Goal: Task Accomplishment & Management: Manage account settings

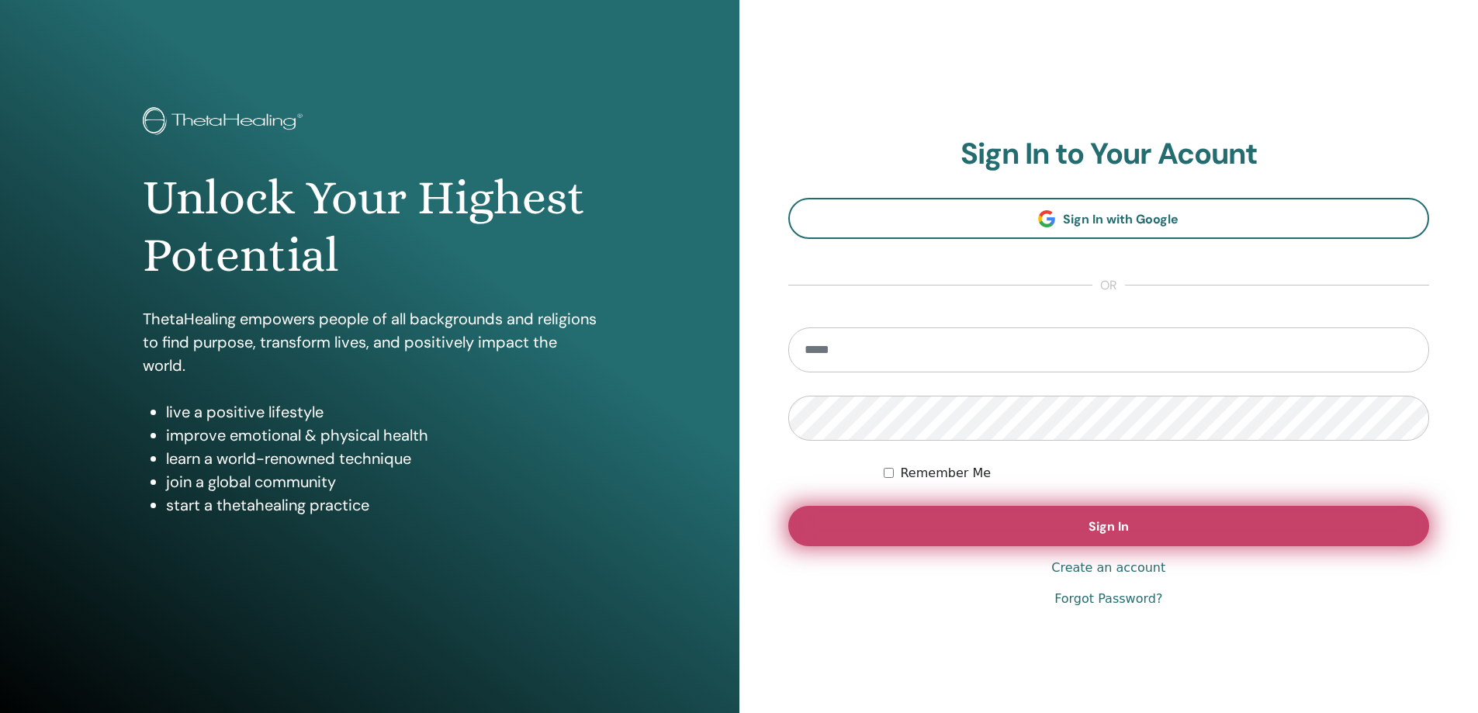
type input "**********"
click at [1075, 527] on button "Sign In" at bounding box center [1109, 526] width 642 height 40
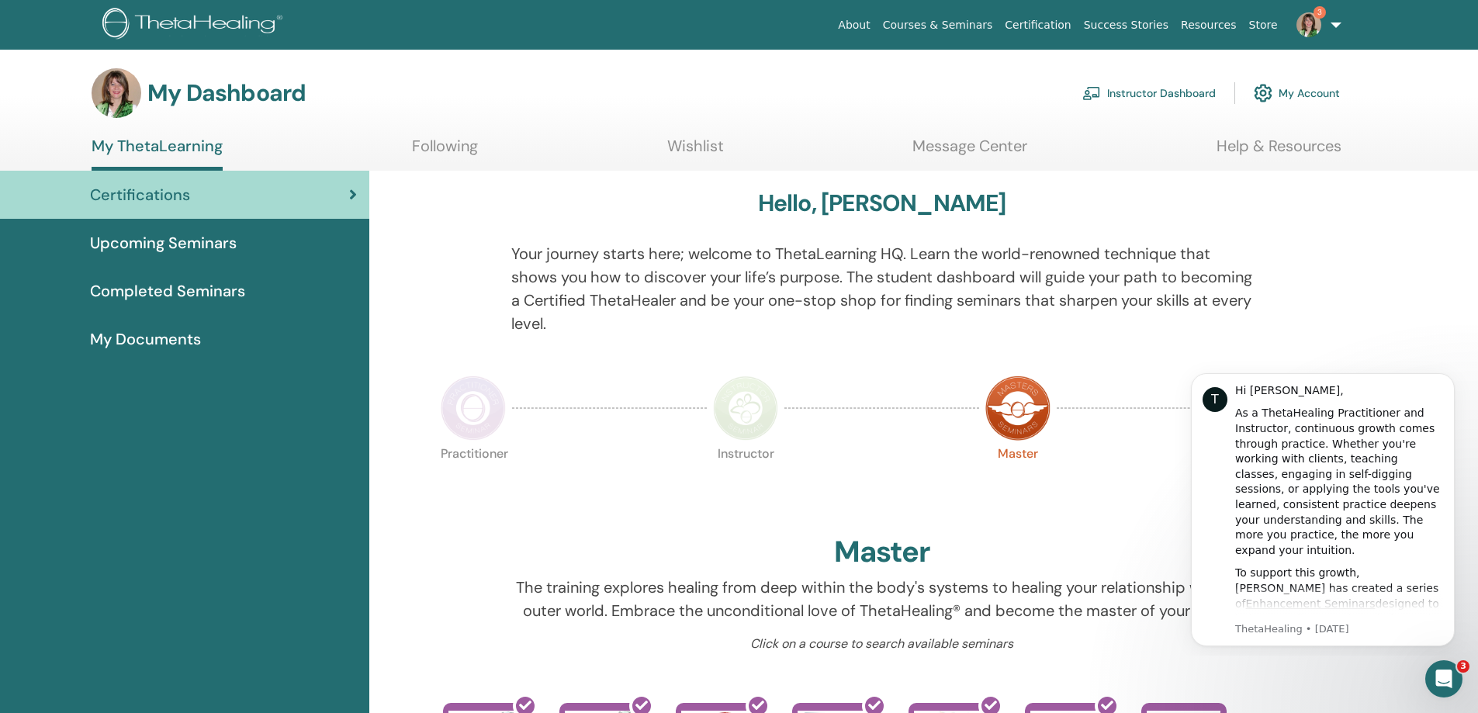
click at [1171, 88] on link "Instructor Dashboard" at bounding box center [1148, 93] width 133 height 34
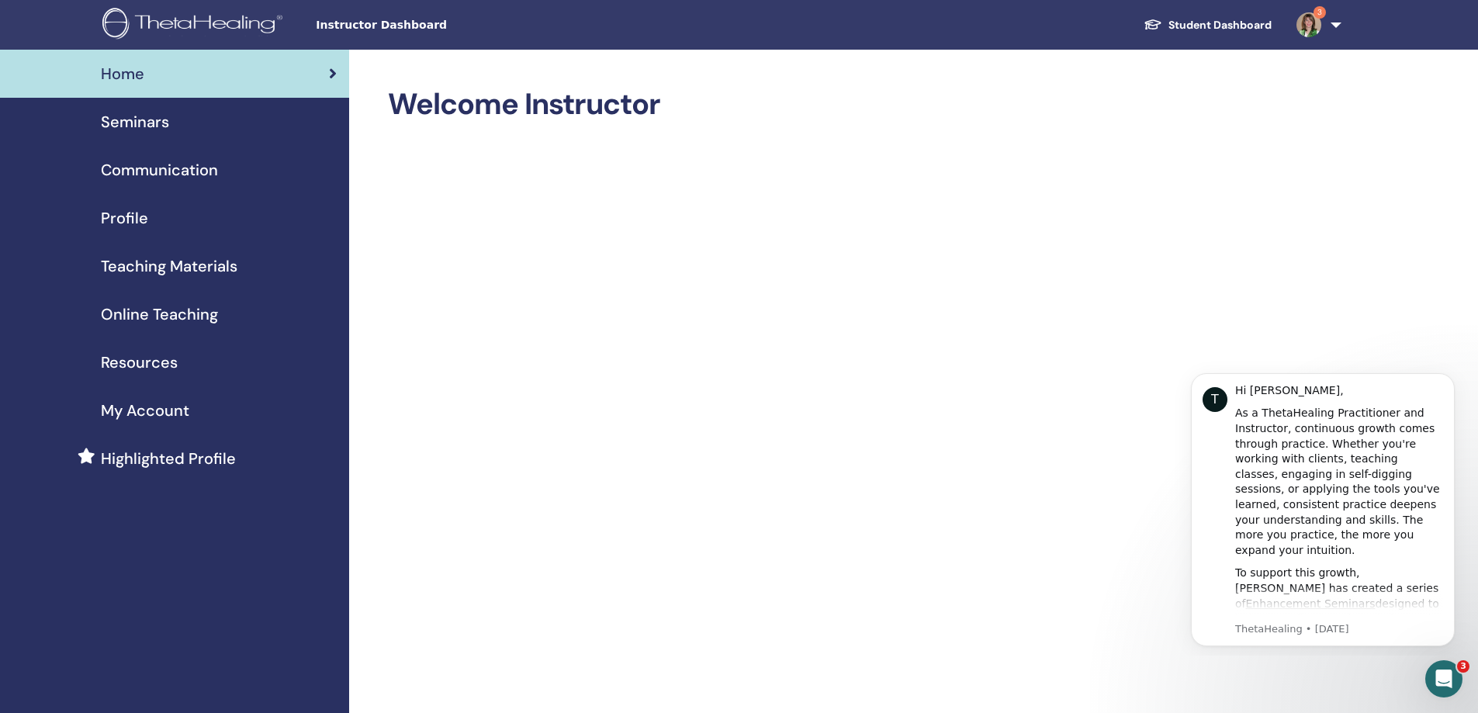
click at [155, 119] on span "Seminars" at bounding box center [135, 121] width 68 height 23
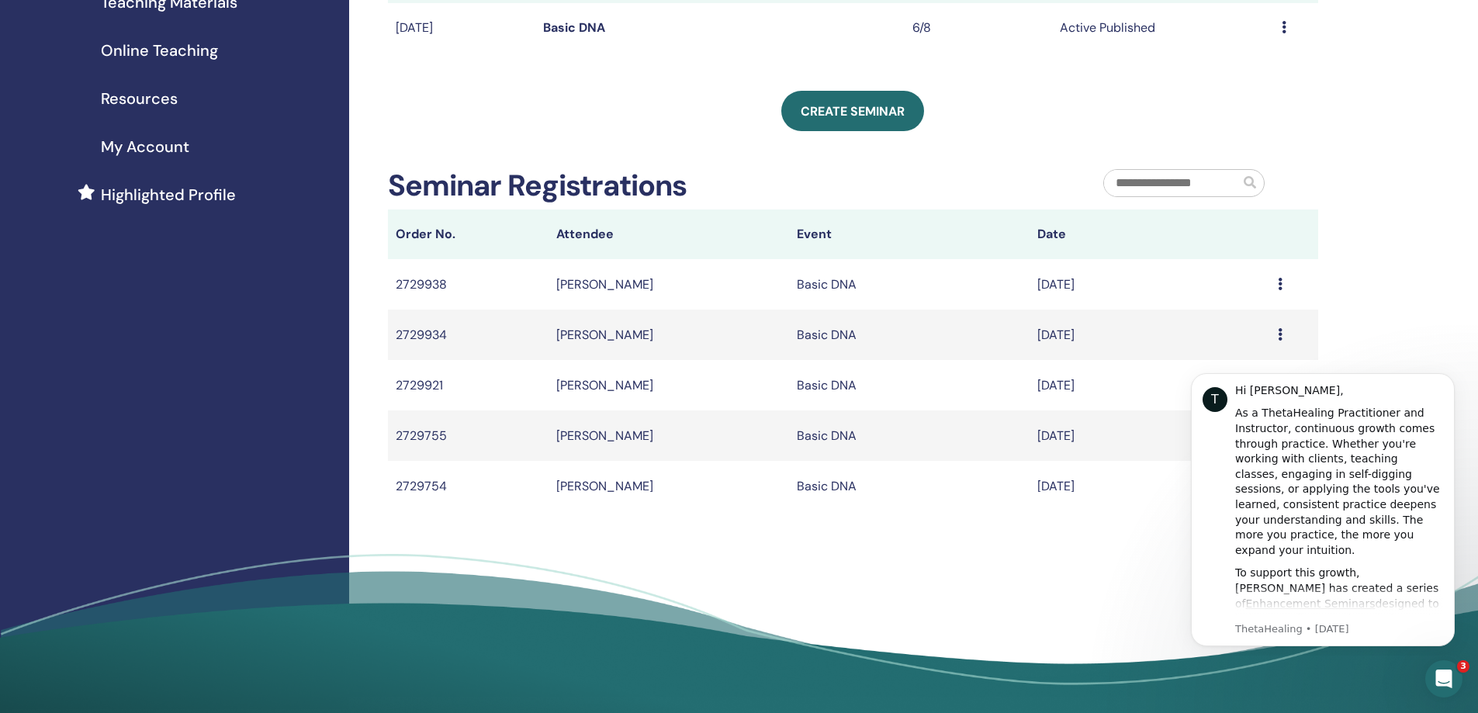
scroll to position [270, 0]
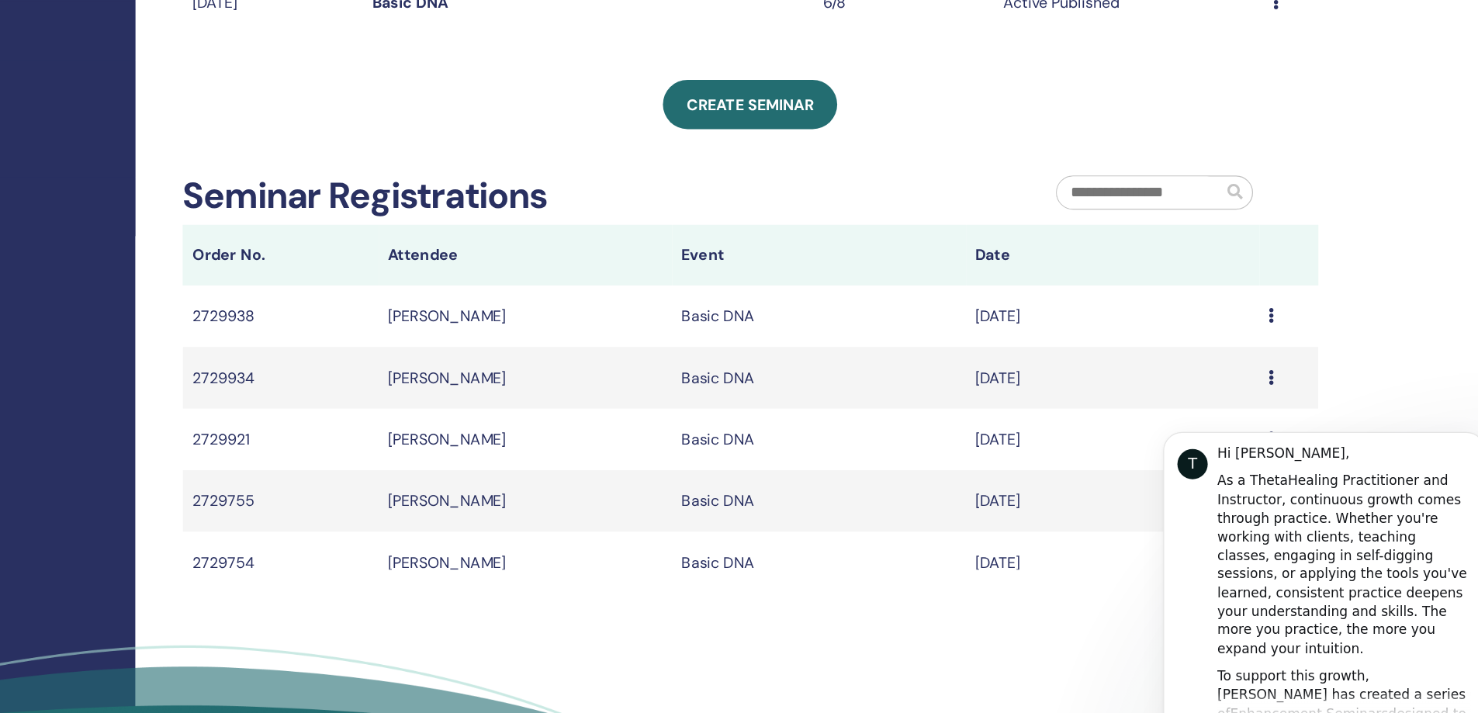
click at [1278, 272] on icon at bounding box center [1280, 278] width 5 height 12
click at [1145, 280] on td "Sep/24, 2025" at bounding box center [1150, 278] width 241 height 50
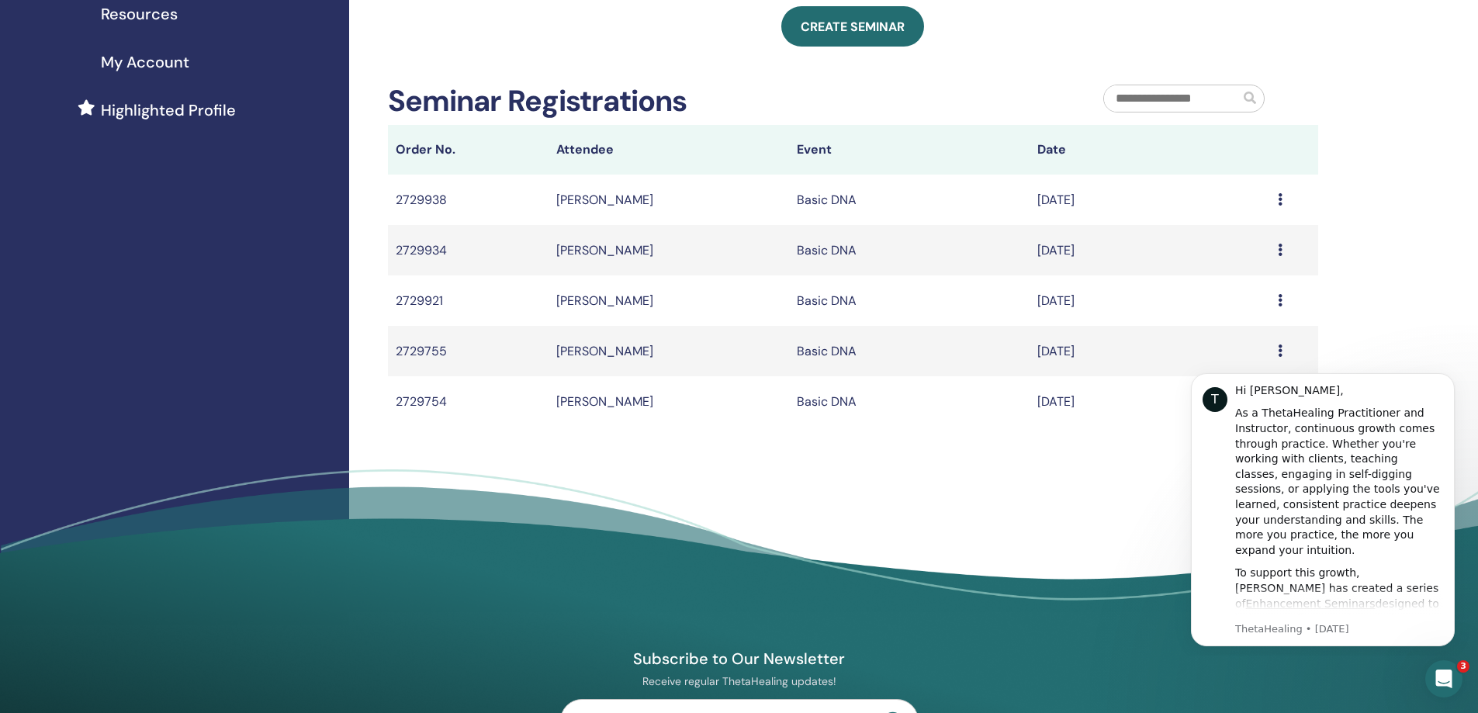
scroll to position [376, 0]
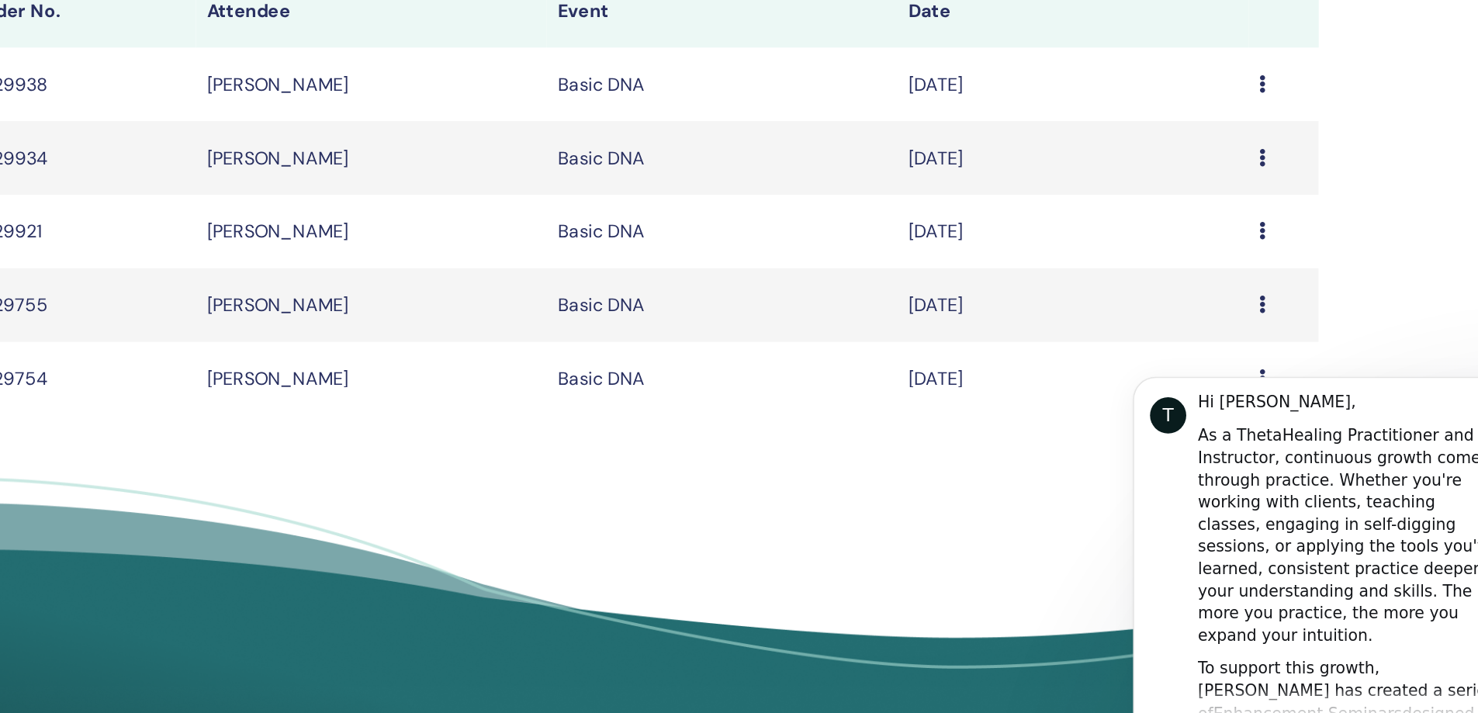
click at [1278, 173] on icon at bounding box center [1280, 172] width 5 height 12
click at [1278, 227] on icon at bounding box center [1280, 222] width 5 height 12
click at [1278, 270] on icon at bounding box center [1280, 273] width 5 height 12
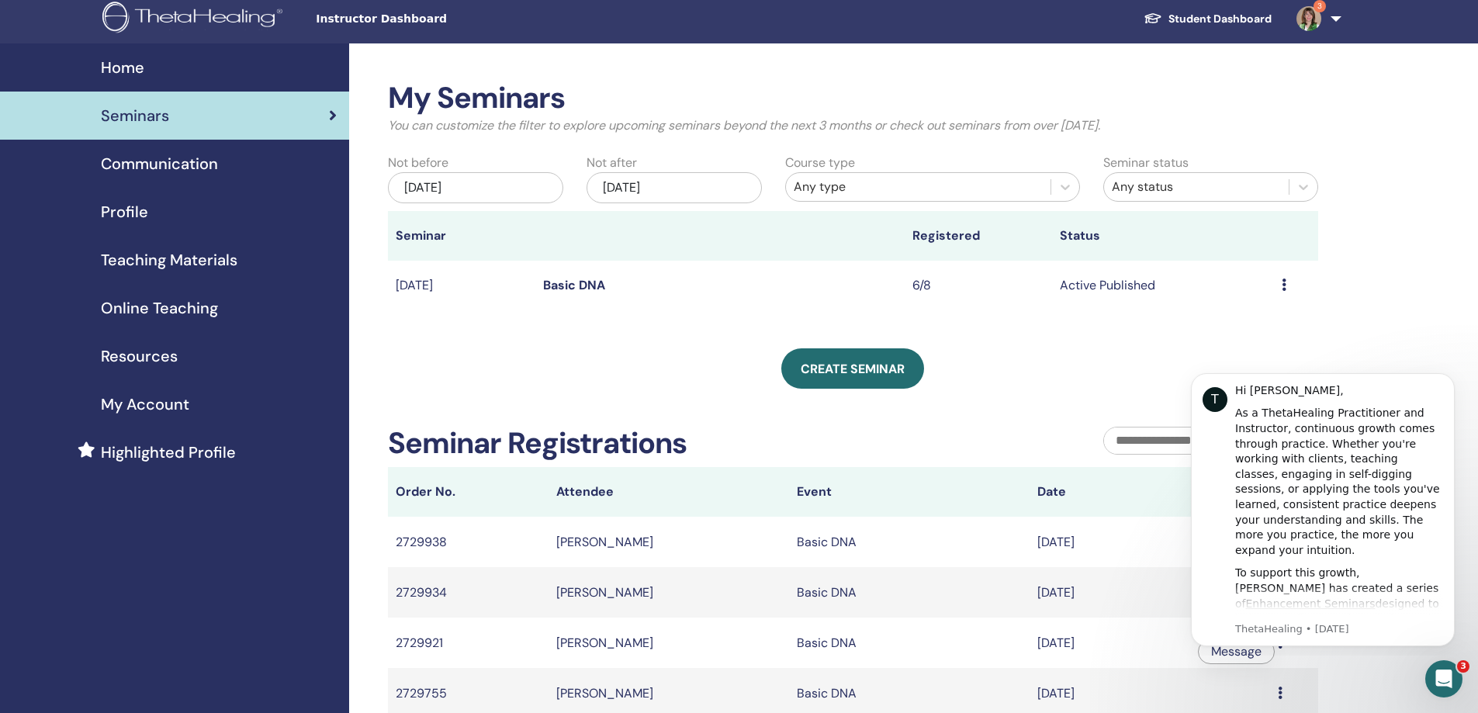
scroll to position [3, 0]
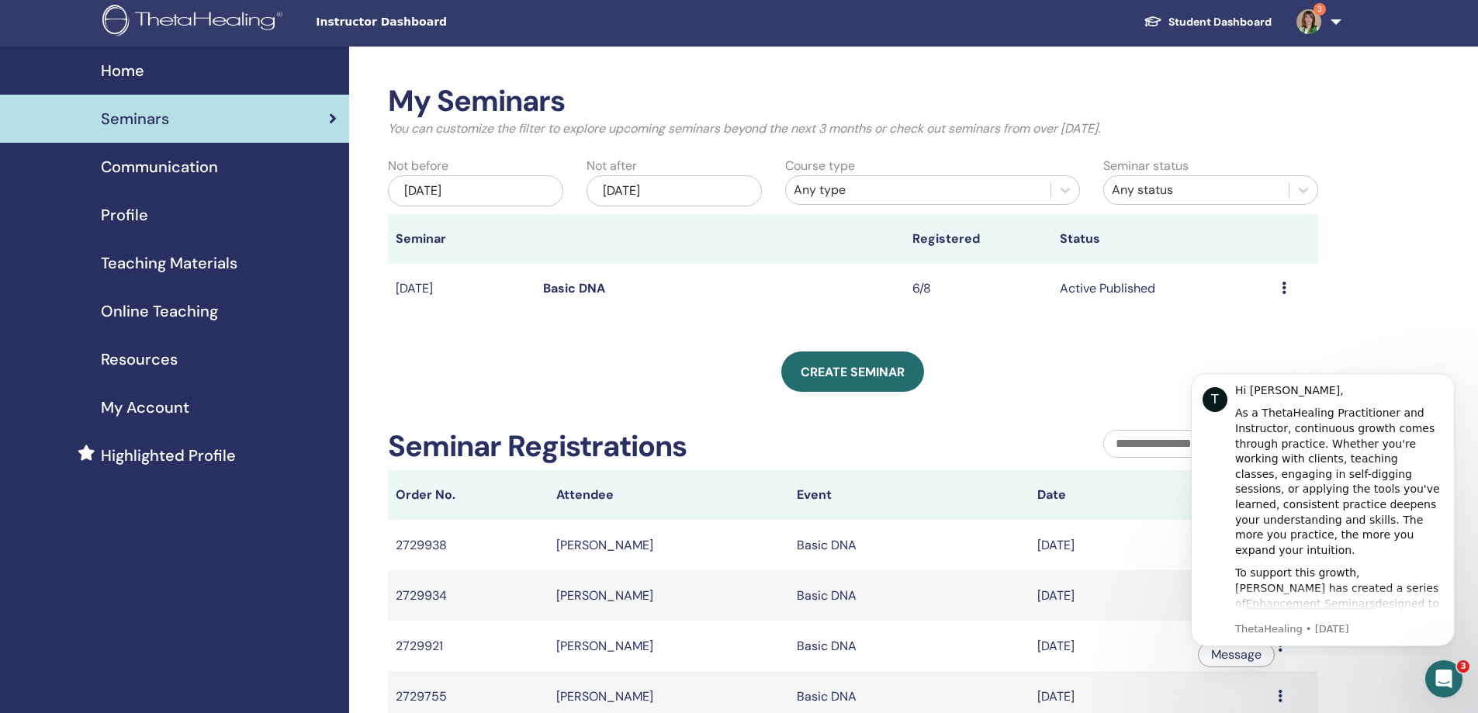
click at [1284, 284] on icon at bounding box center [1284, 288] width 5 height 12
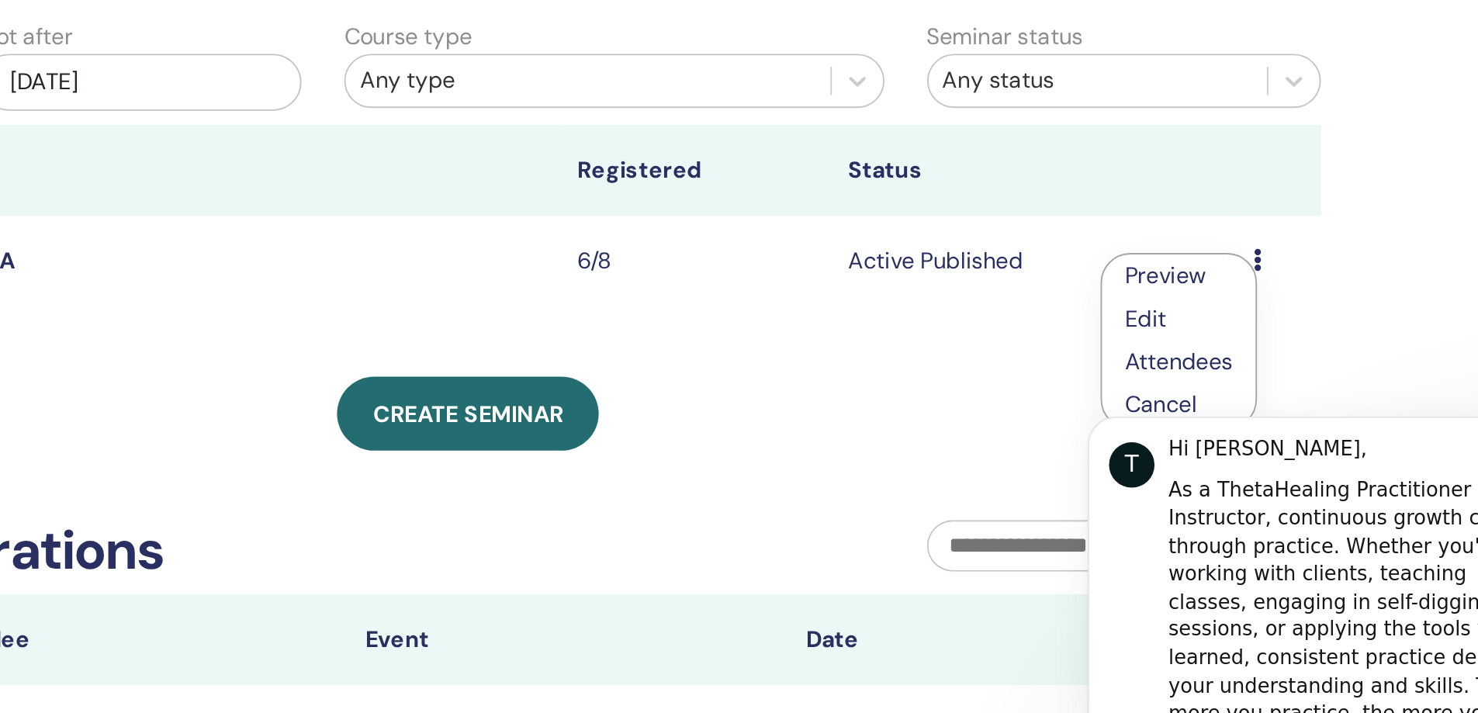
click at [1253, 342] on link "Attendees" at bounding box center [1240, 343] width 59 height 16
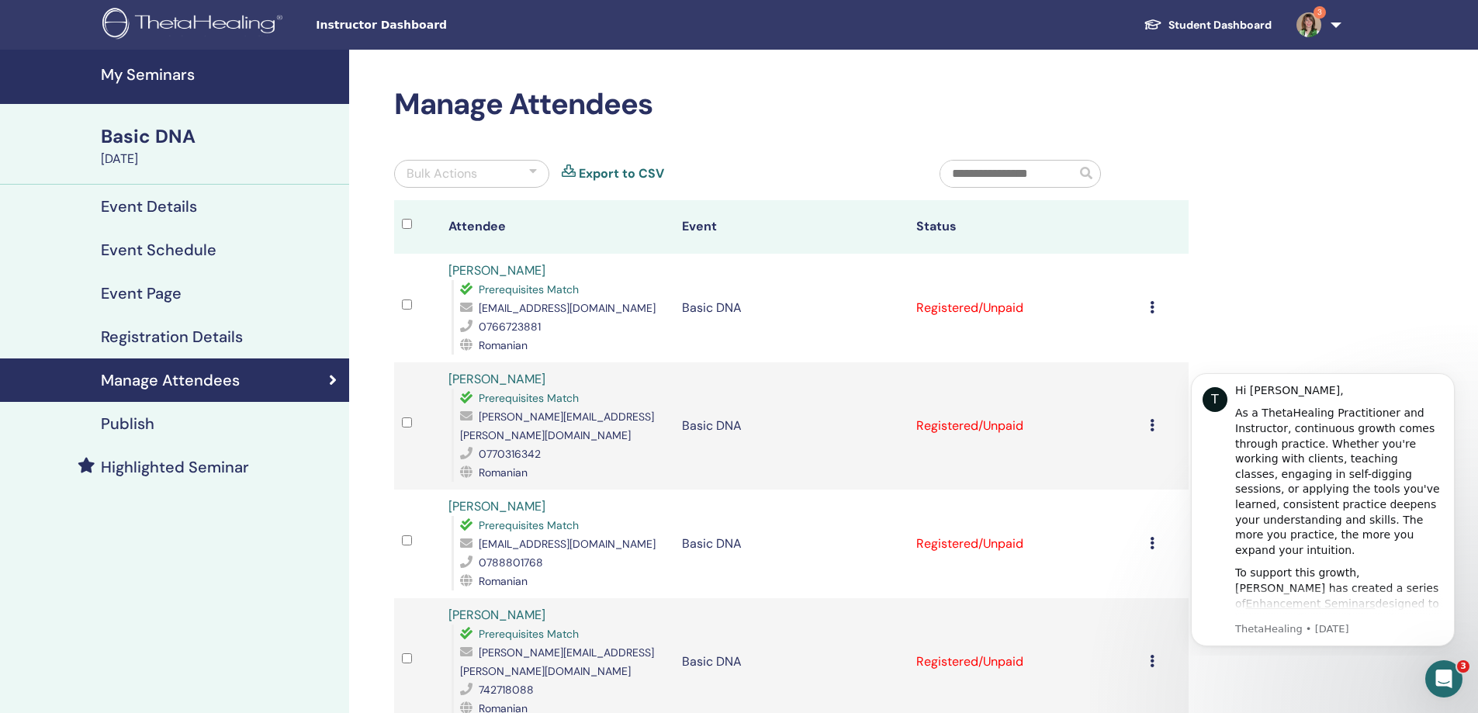
click at [1148, 308] on td "Cancel Registration Do not auto-certify Mark as Paid Mark as Unpaid Mark as Abs…" at bounding box center [1165, 308] width 47 height 109
click at [1154, 307] on icon at bounding box center [1152, 307] width 5 height 12
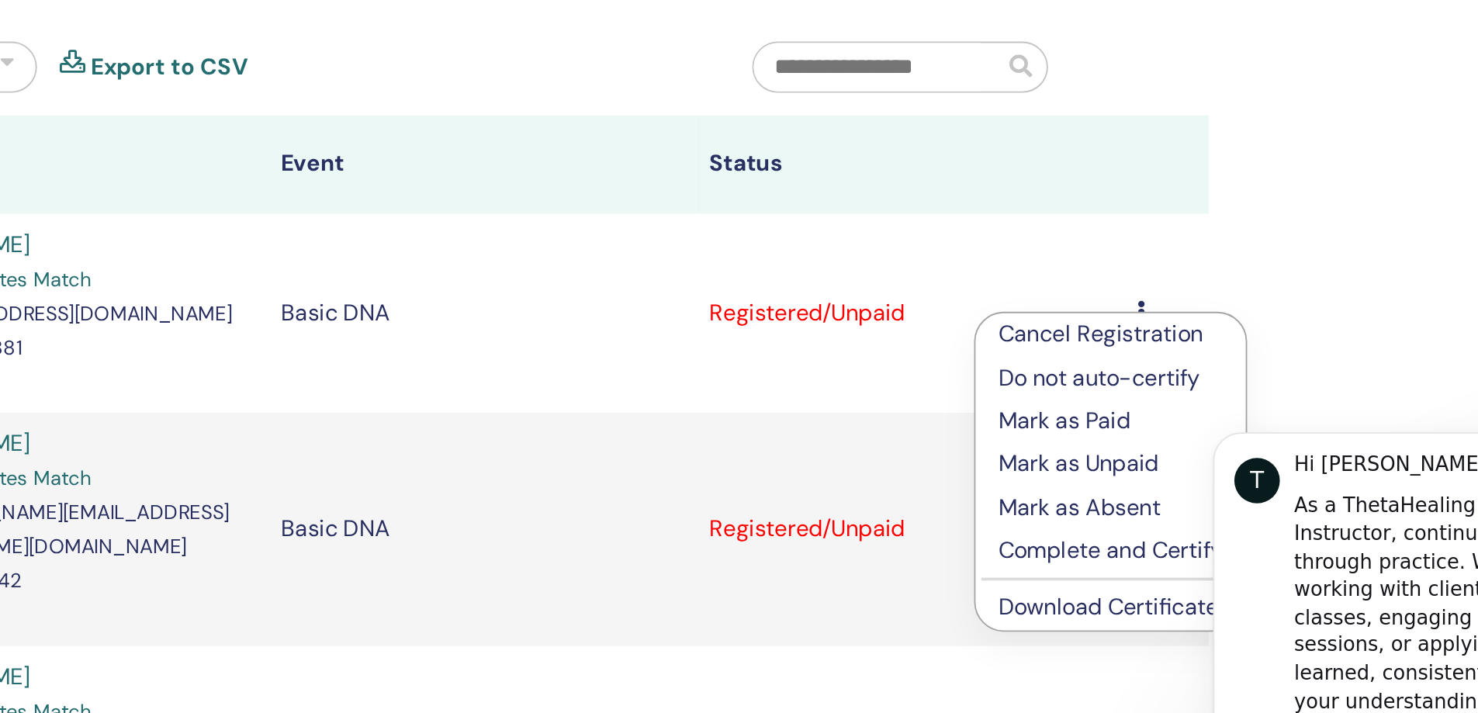
click at [1140, 369] on p "Mark as Paid" at bounding box center [1135, 367] width 123 height 19
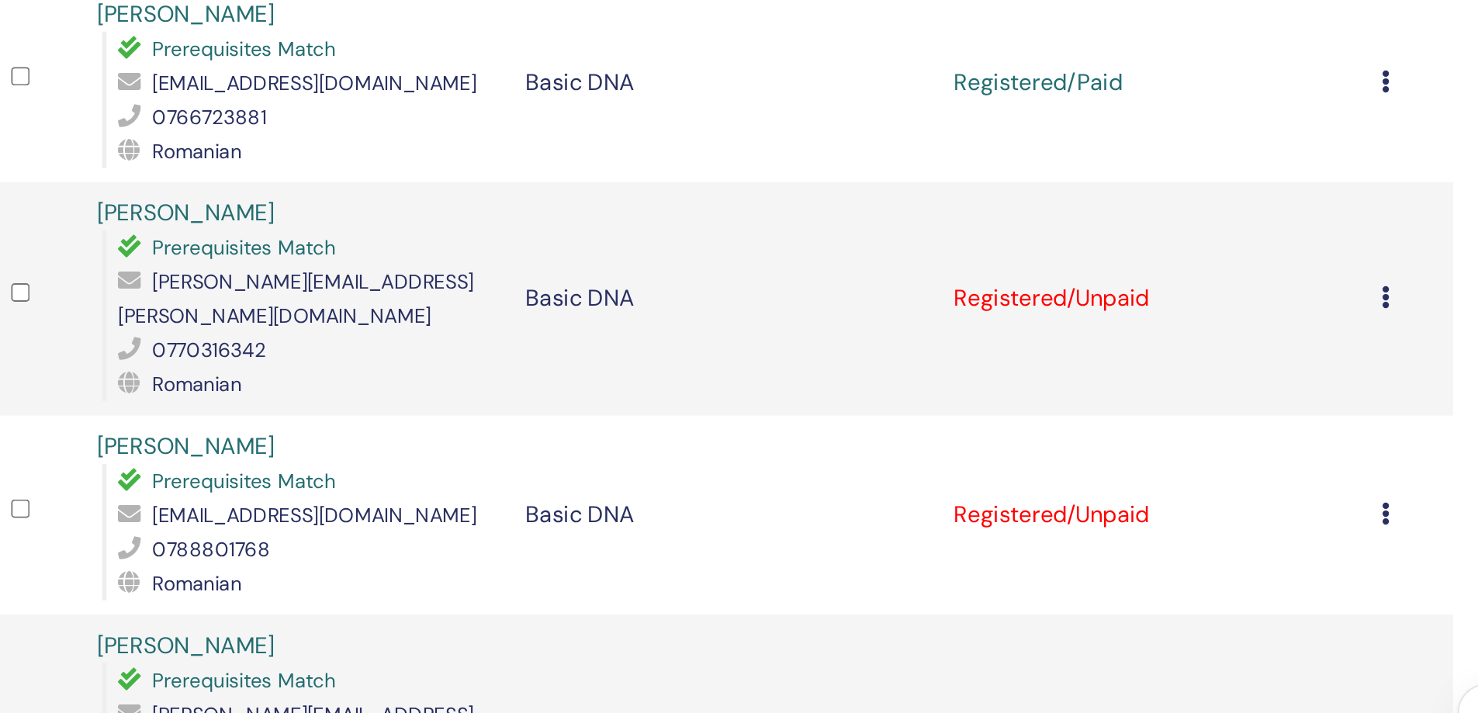
scroll to position [195, 0]
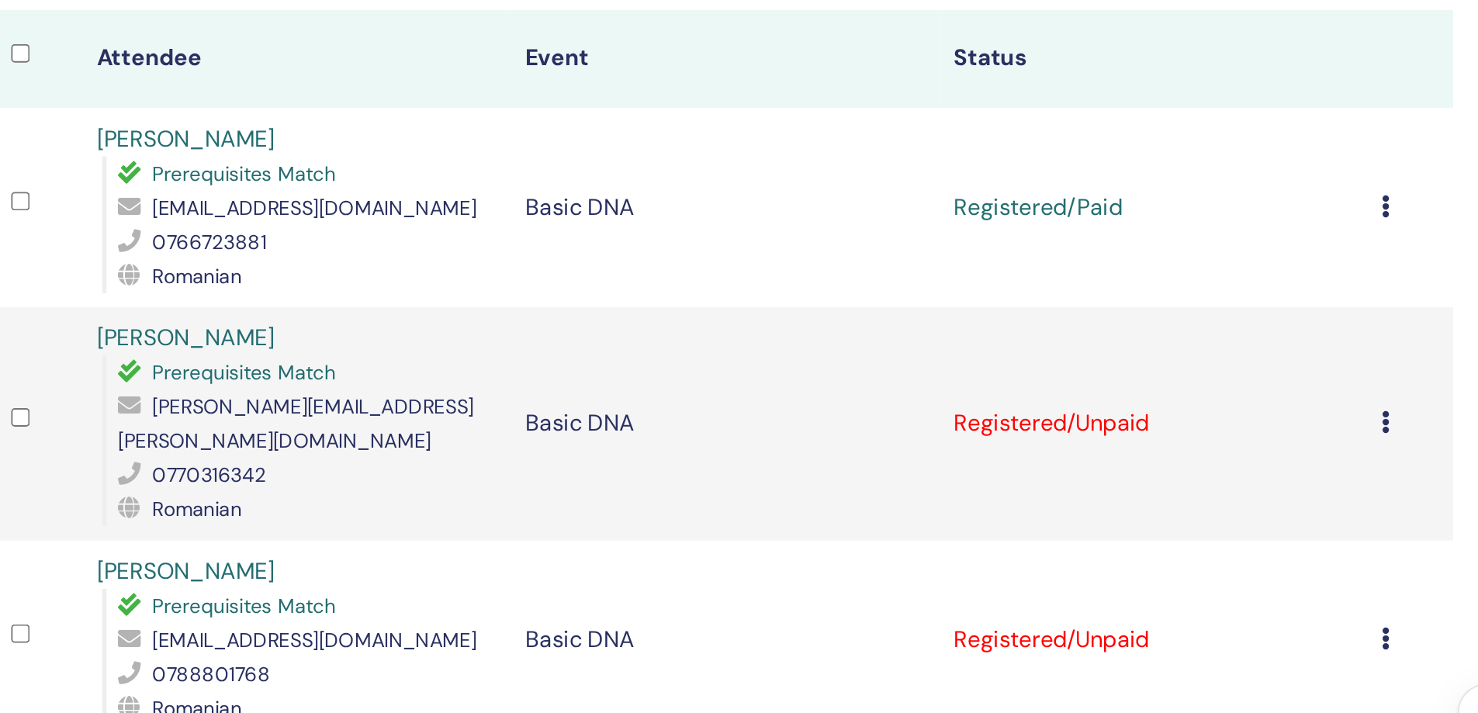
click at [1006, 222] on td "Registered/Unpaid" at bounding box center [1026, 231] width 234 height 127
click at [1148, 220] on td "Cancel Registration Do not auto-certify Mark as Paid Mark as Unpaid Mark as Abs…" at bounding box center [1165, 231] width 47 height 127
click at [1151, 224] on icon at bounding box center [1152, 230] width 5 height 12
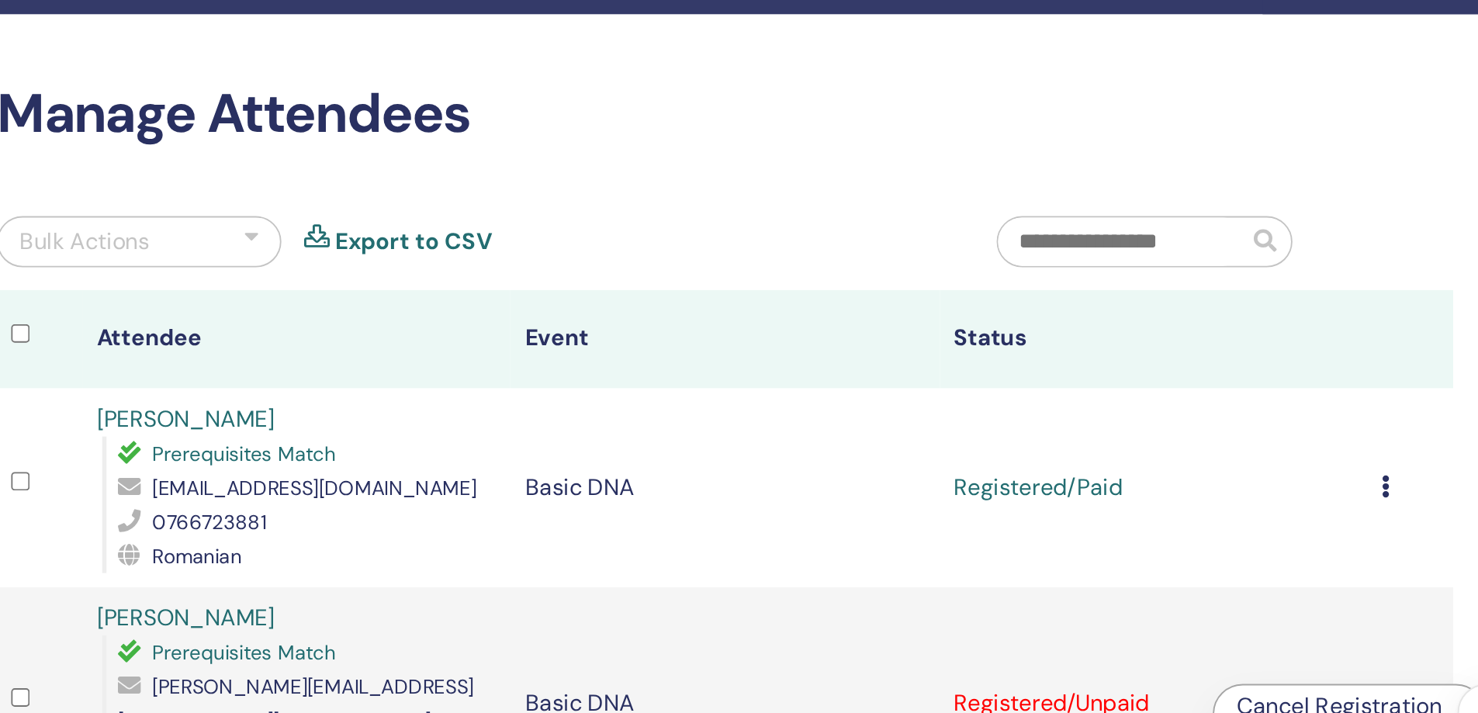
scroll to position [0, 0]
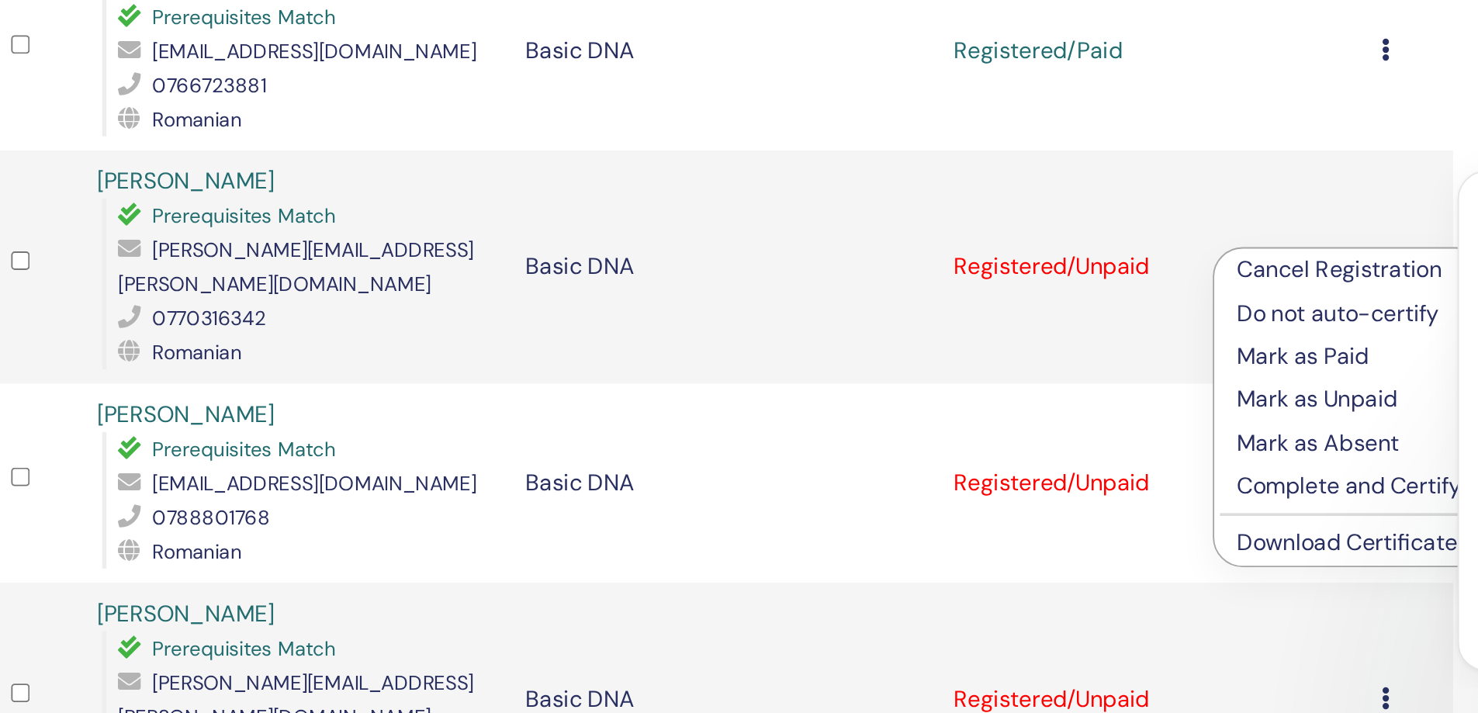
click at [1122, 472] on p "Mark as Paid" at bounding box center [1132, 475] width 123 height 19
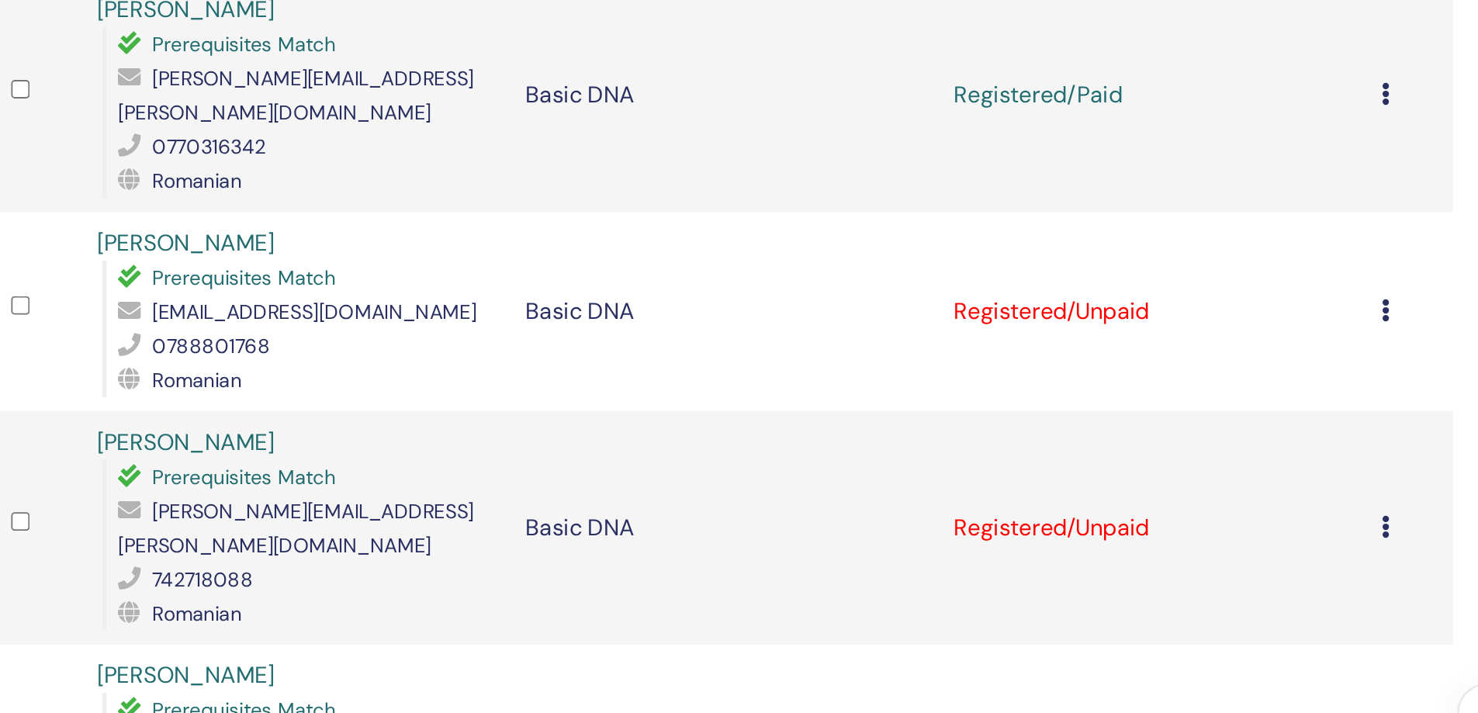
scroll to position [350, 0]
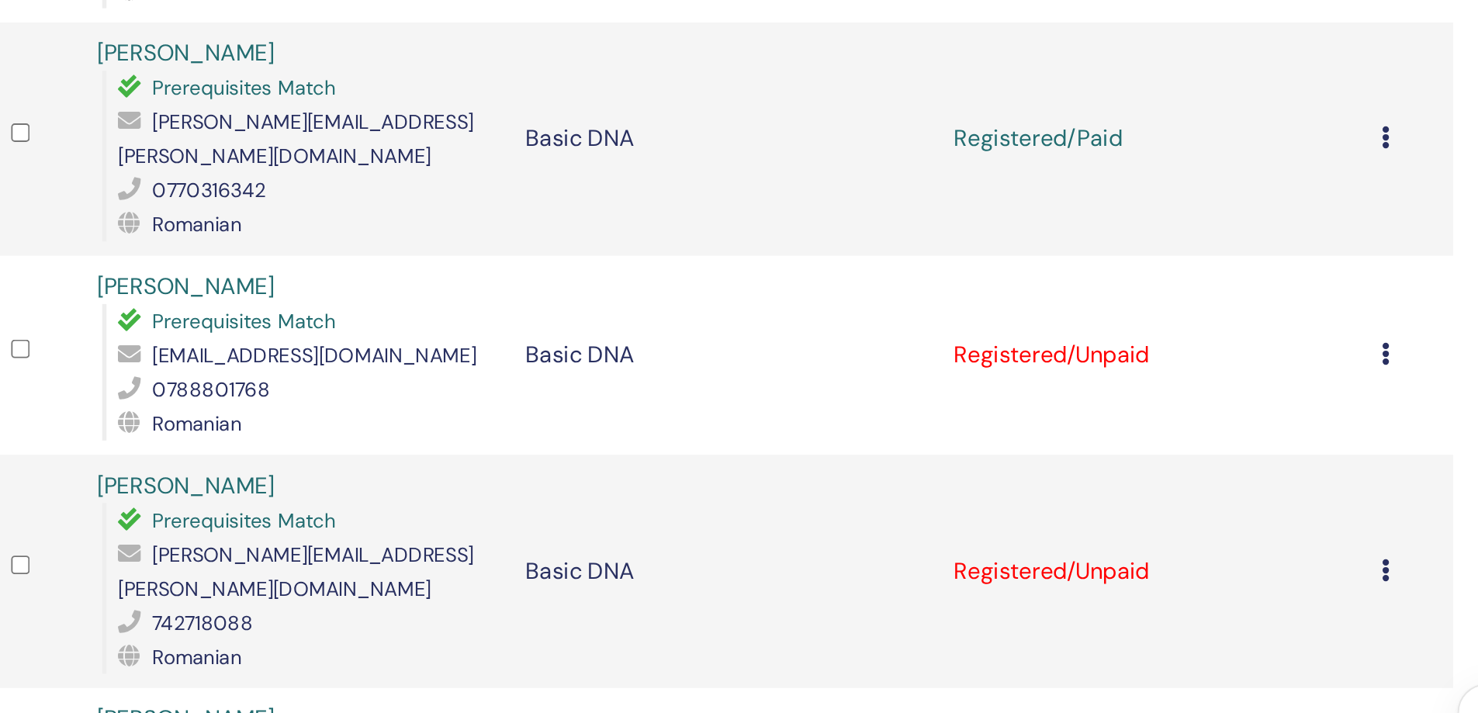
click at [1152, 187] on icon at bounding box center [1152, 193] width 5 height 12
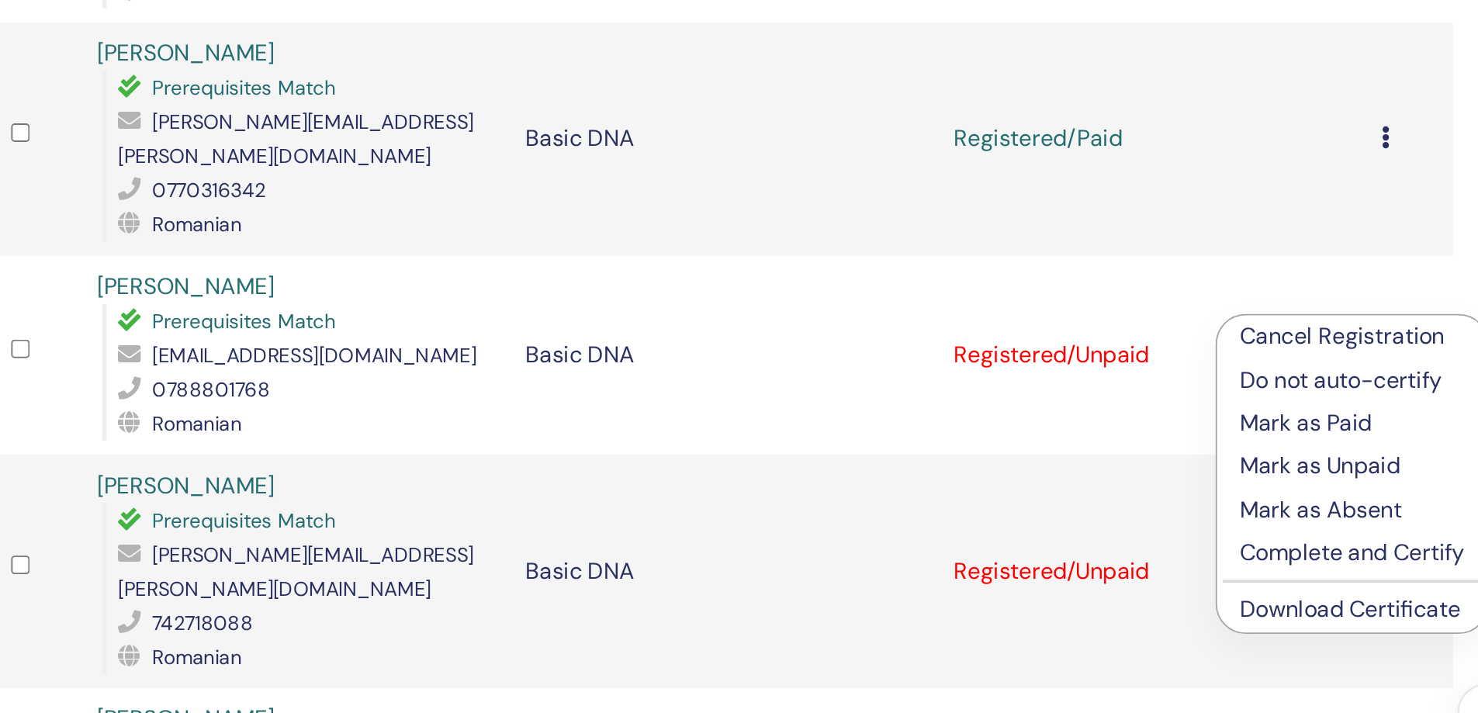
click at [1119, 234] on p "Mark as Paid" at bounding box center [1133, 231] width 123 height 19
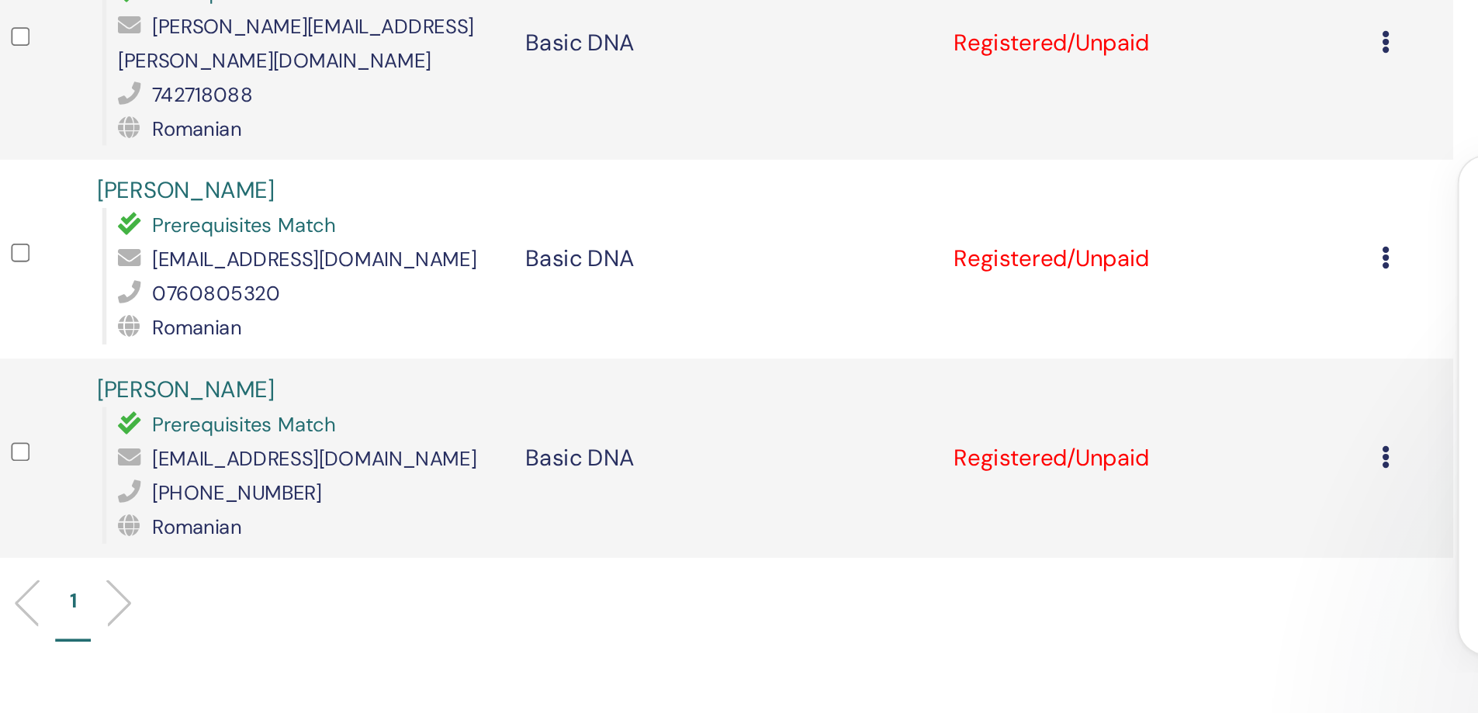
scroll to position [373, 0]
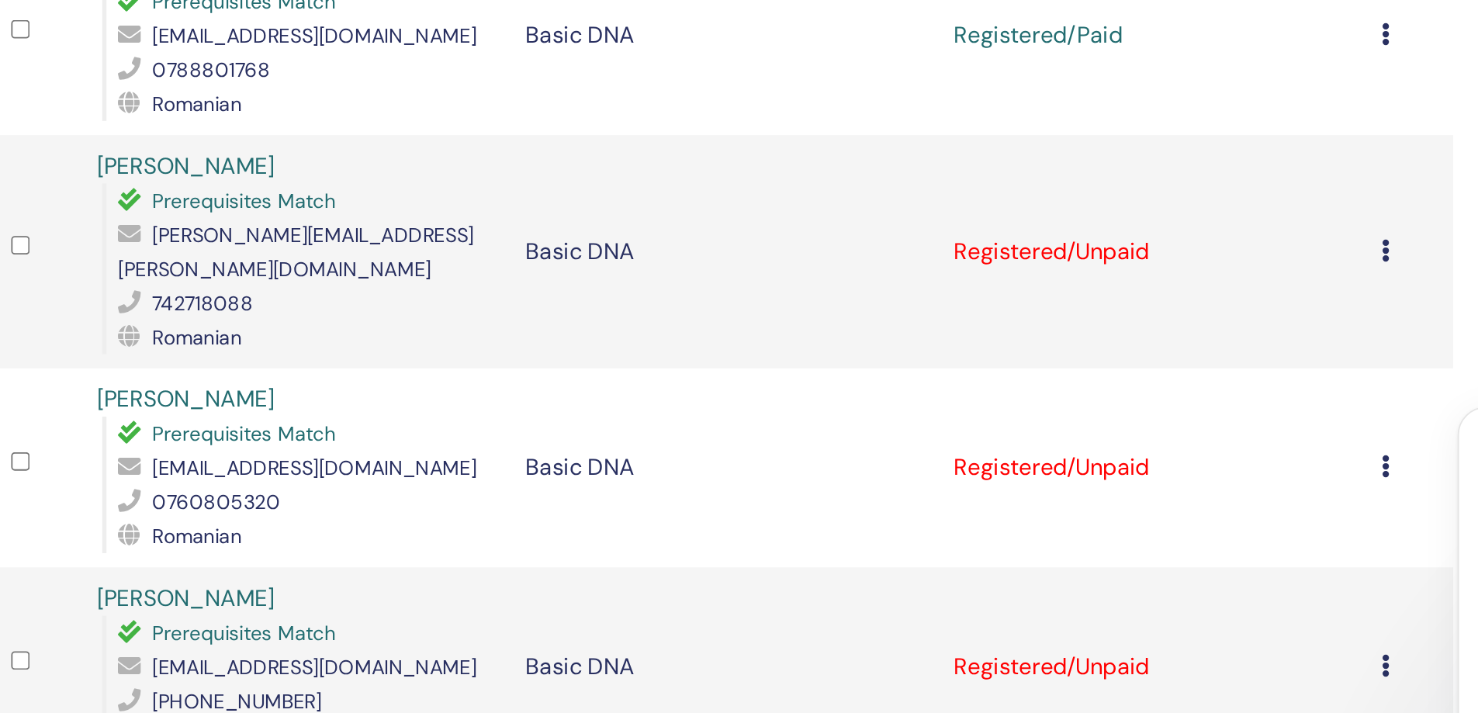
click at [1151, 282] on icon at bounding box center [1152, 288] width 5 height 12
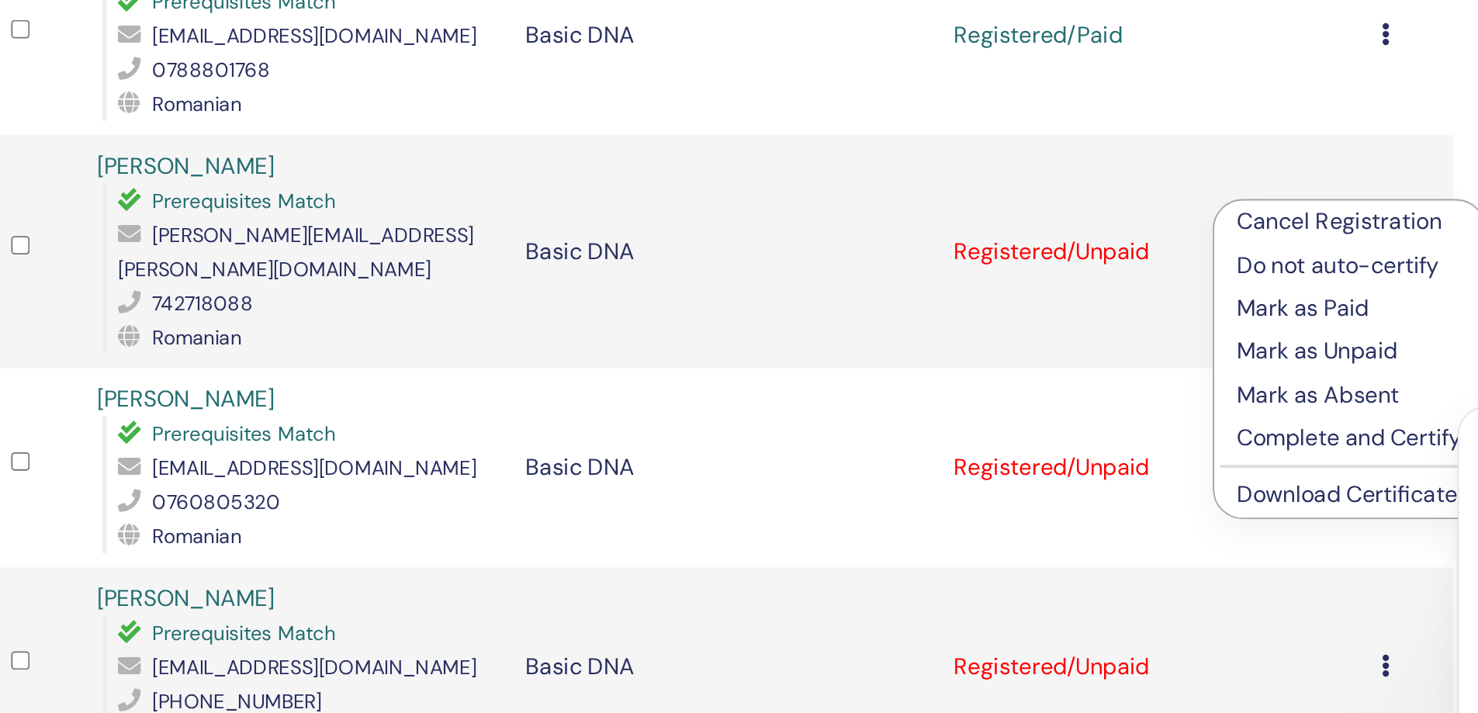
click at [1116, 319] on p "Mark as Paid" at bounding box center [1132, 319] width 123 height 19
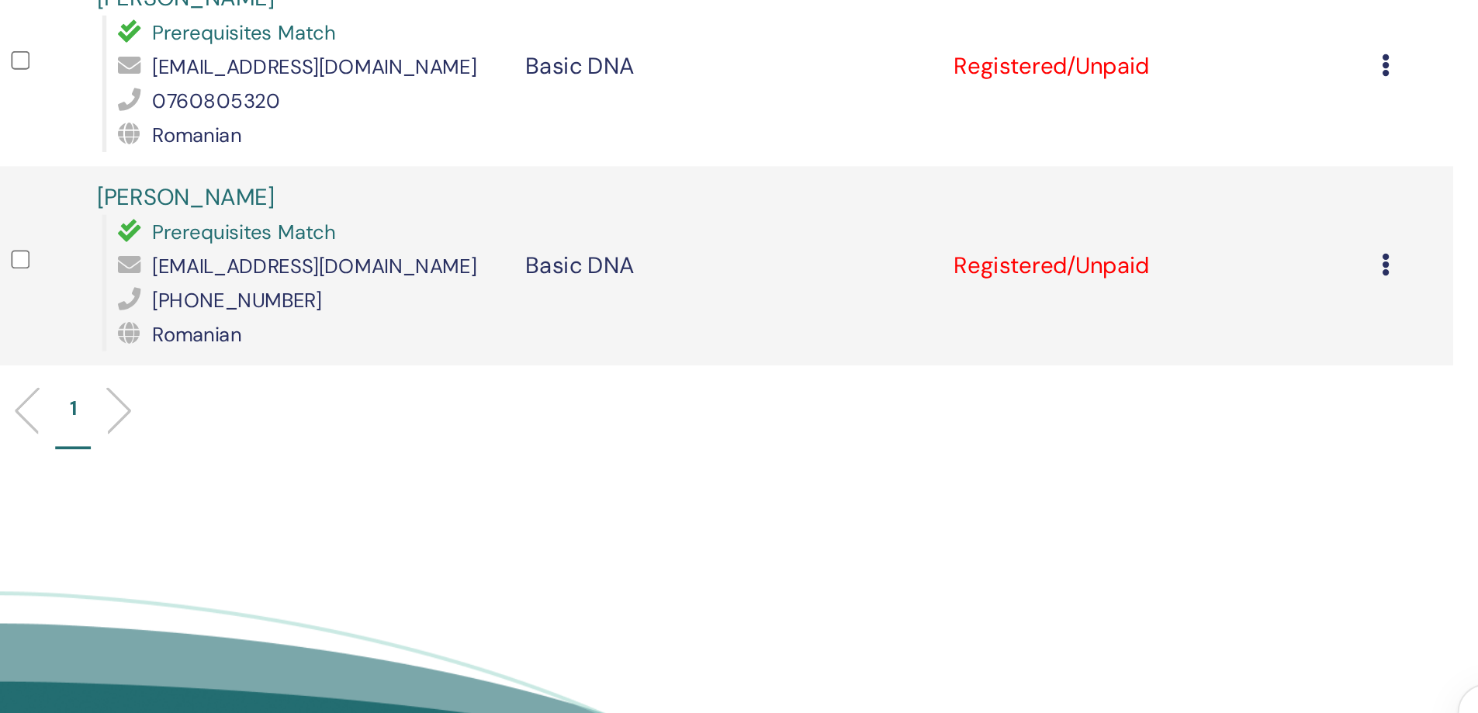
scroll to position [554, 0]
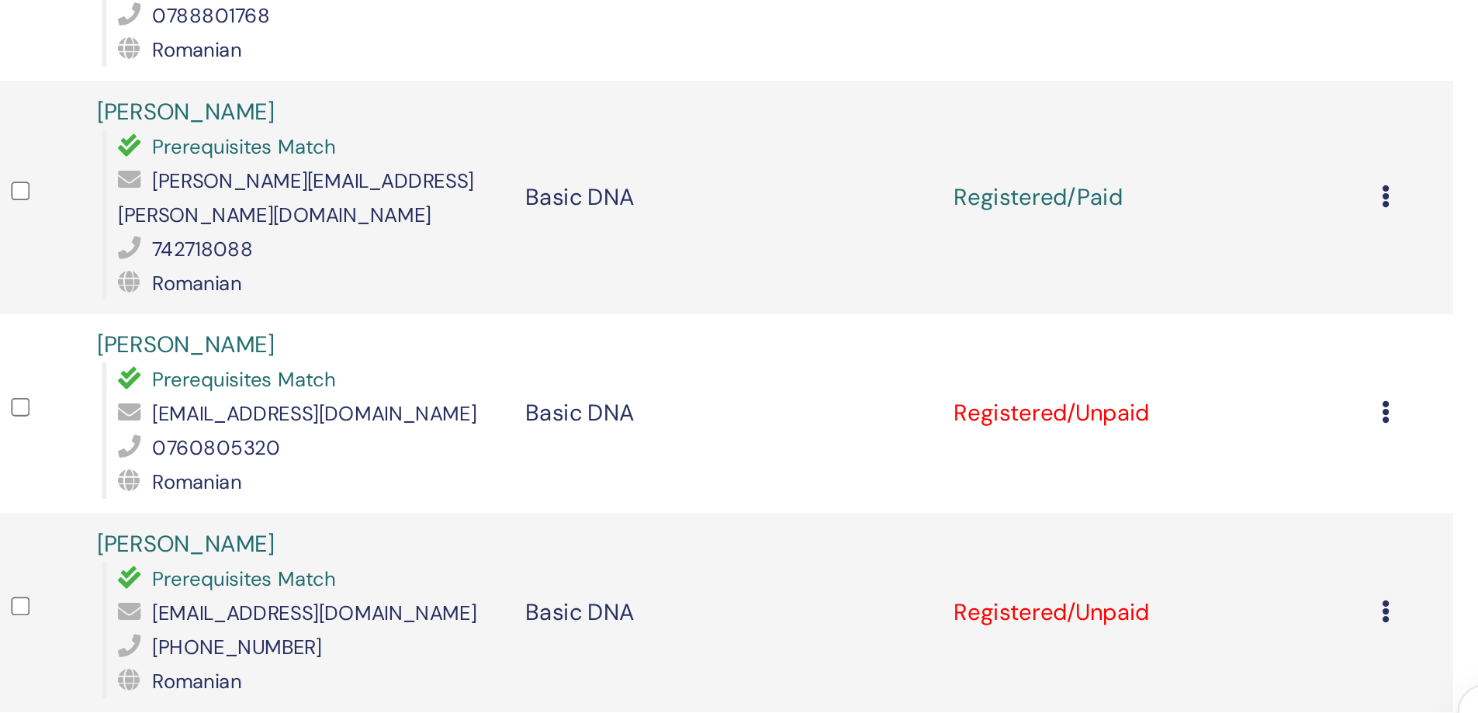
click at [1150, 219] on icon at bounding box center [1152, 225] width 5 height 12
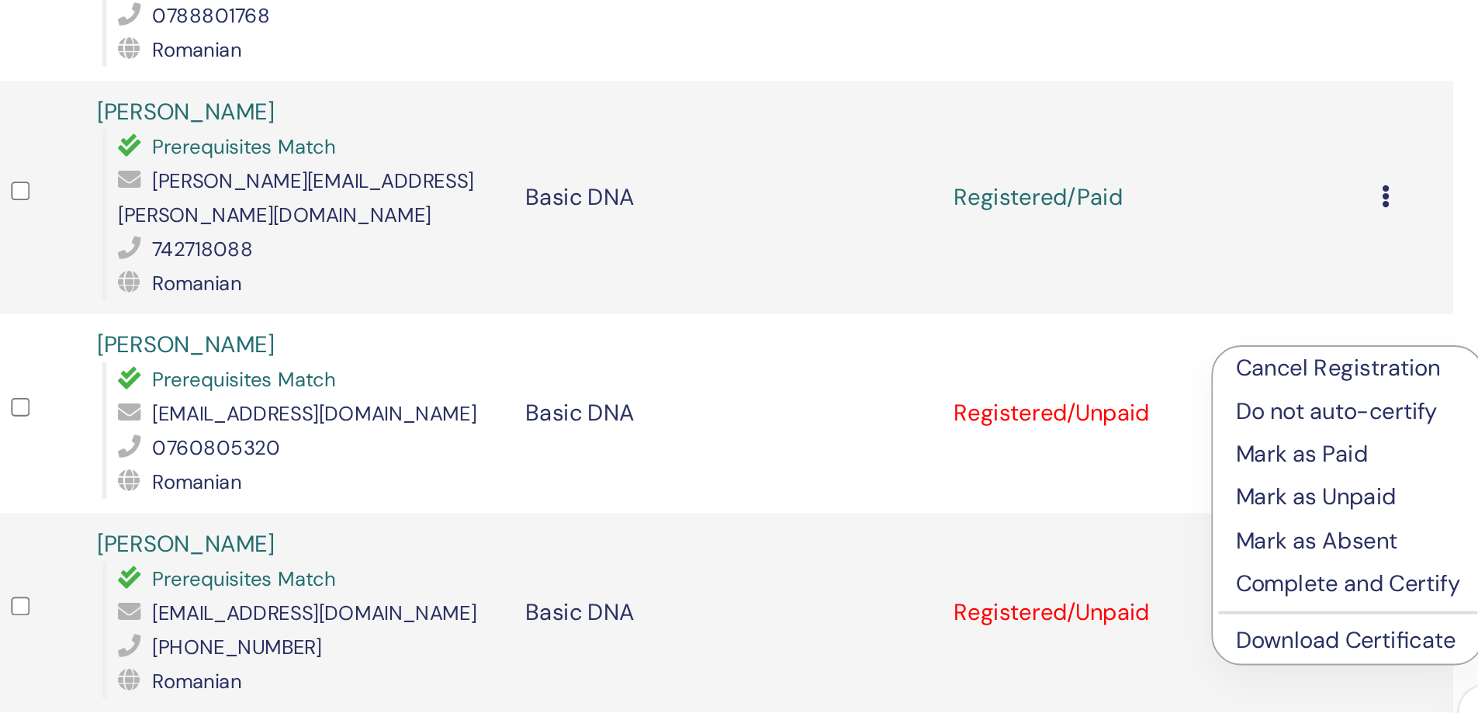
click at [1124, 254] on p "Mark as Paid" at bounding box center [1131, 248] width 123 height 19
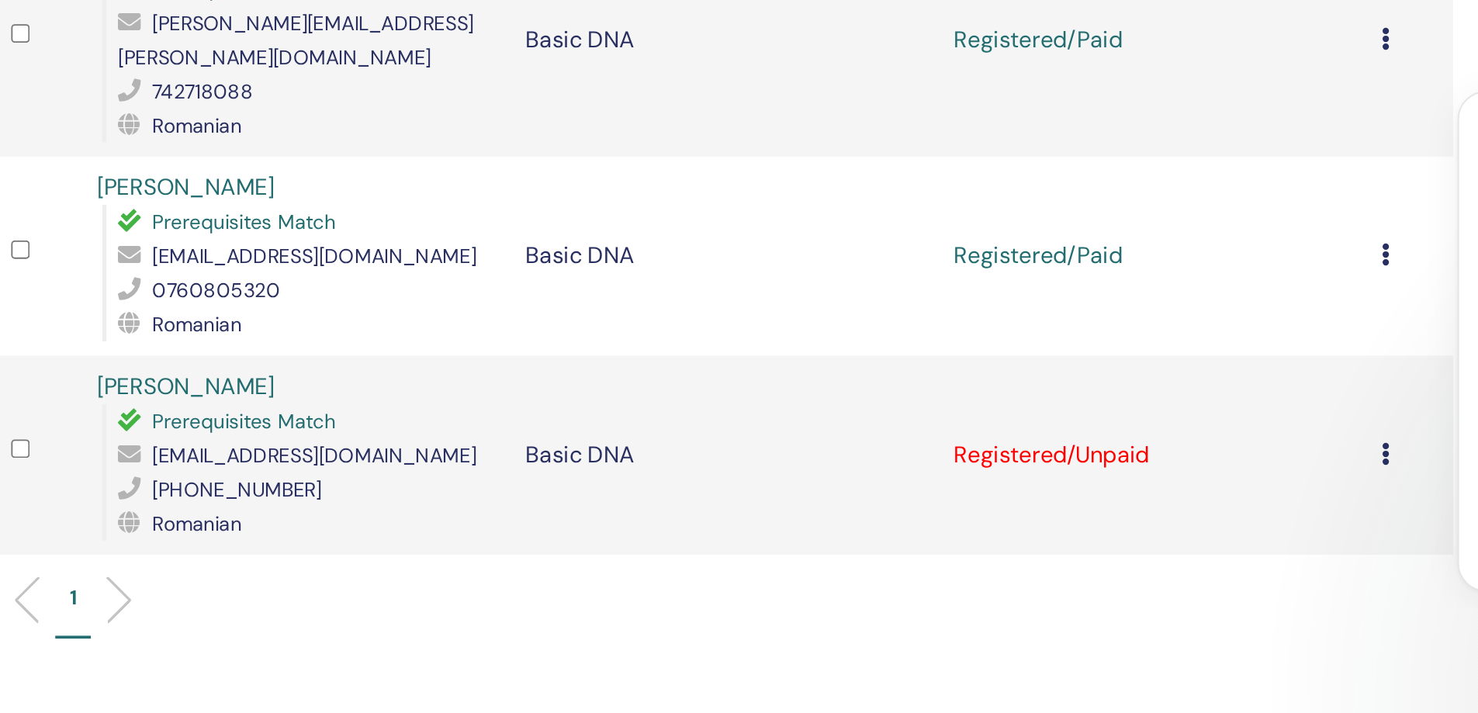
scroll to position [319, 0]
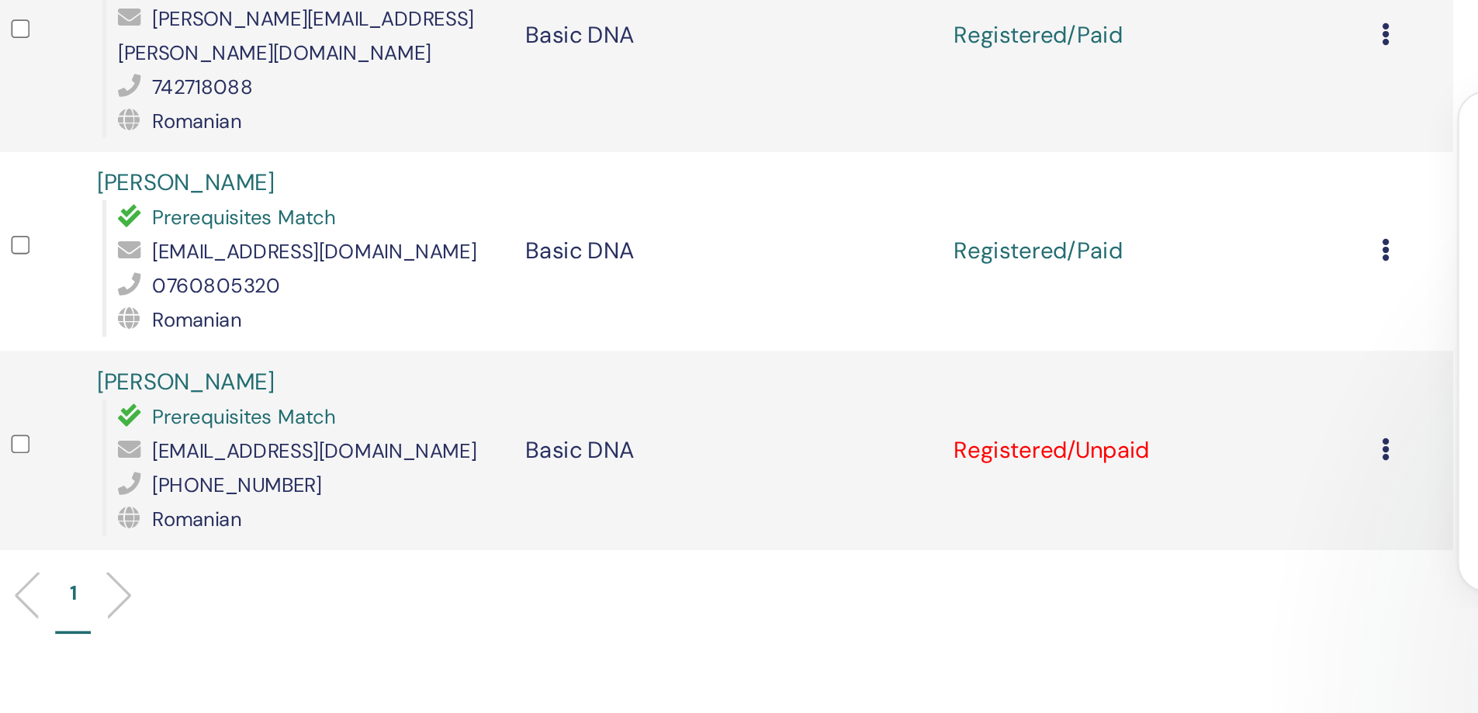
click at [1150, 562] on icon at bounding box center [1152, 568] width 5 height 12
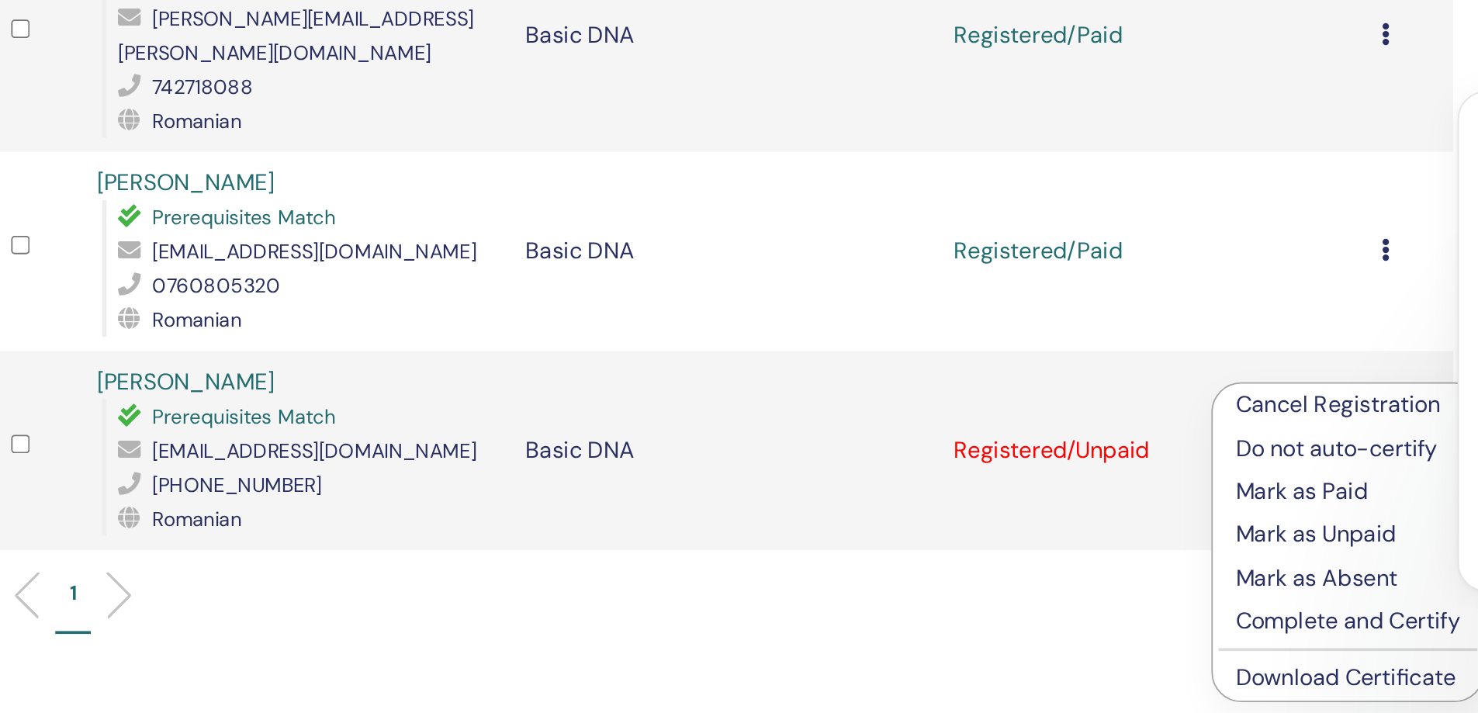
click at [1128, 589] on p "Mark as Paid" at bounding box center [1131, 592] width 123 height 19
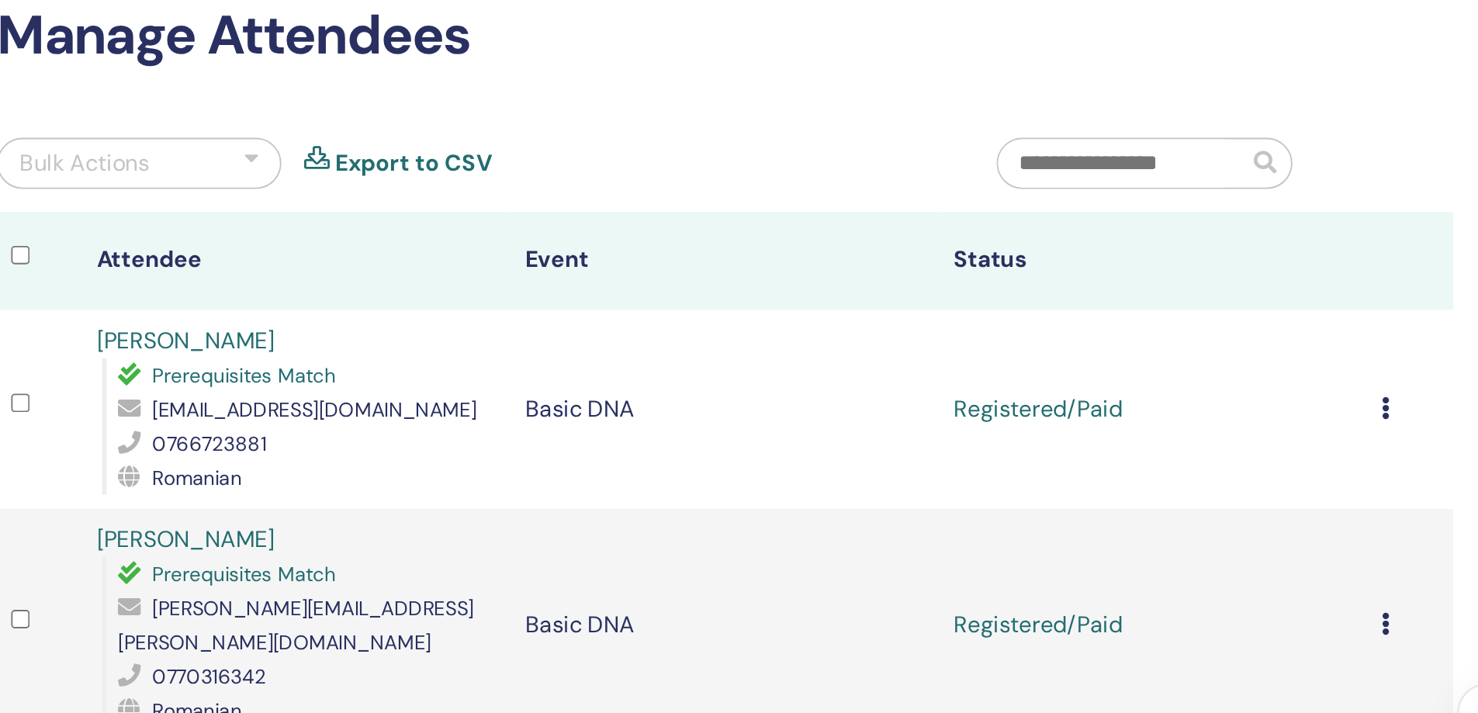
scroll to position [49, 0]
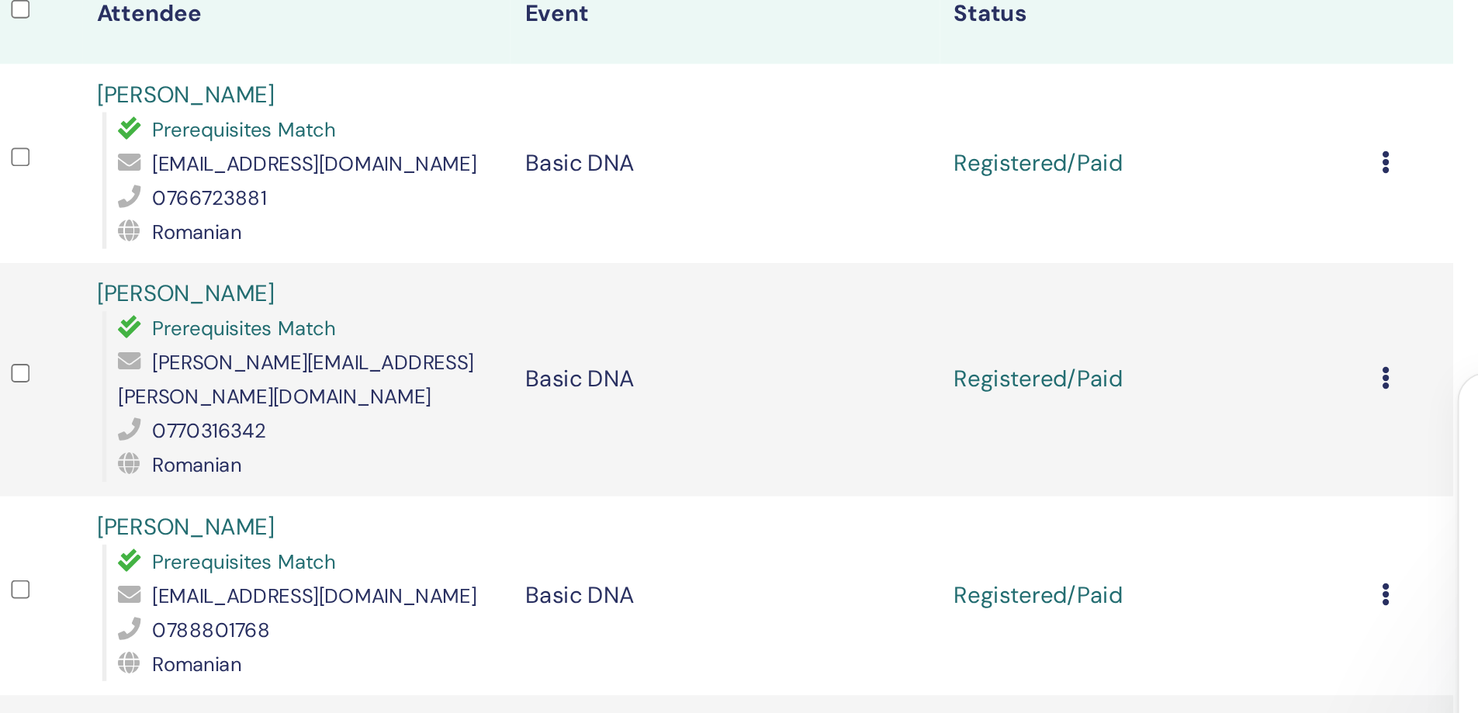
click at [1151, 258] on icon at bounding box center [1152, 258] width 5 height 12
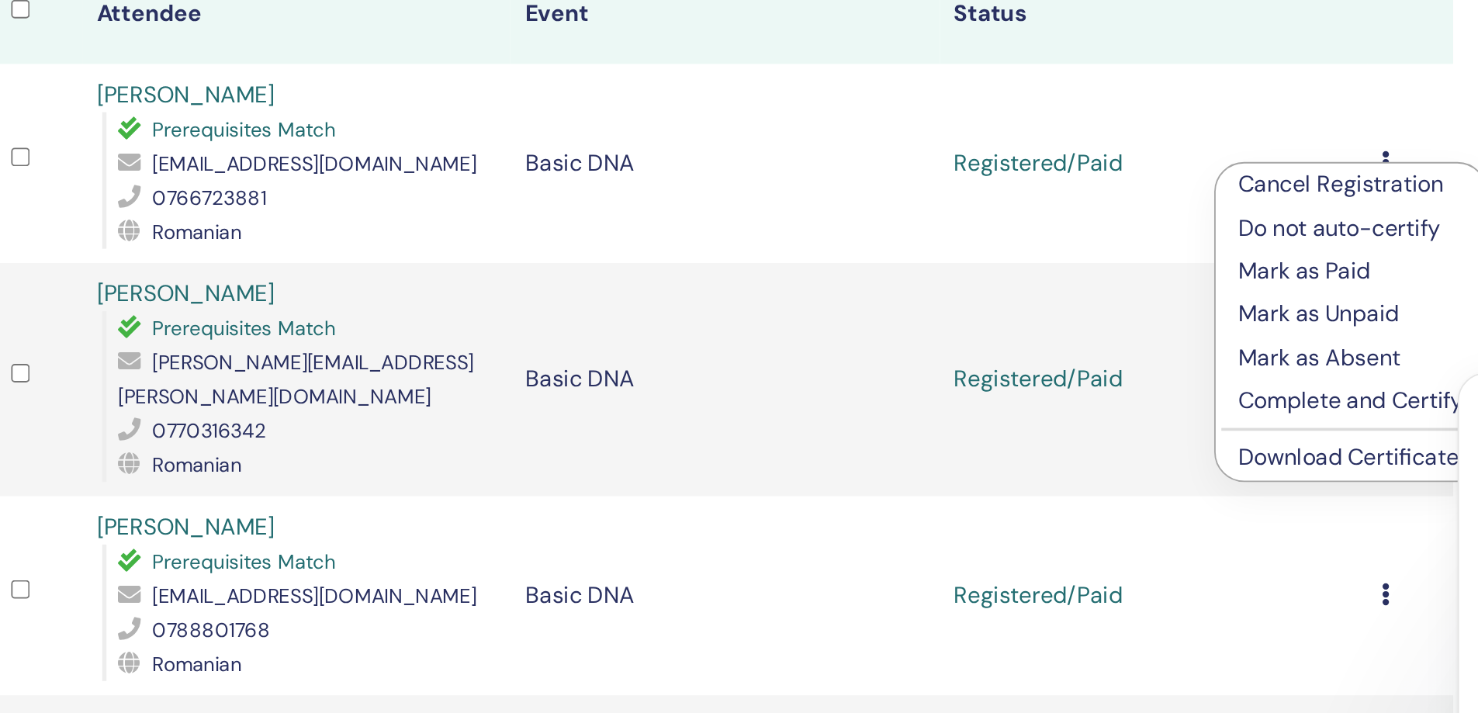
click at [1128, 422] on link "Download Certificate" at bounding box center [1131, 419] width 120 height 16
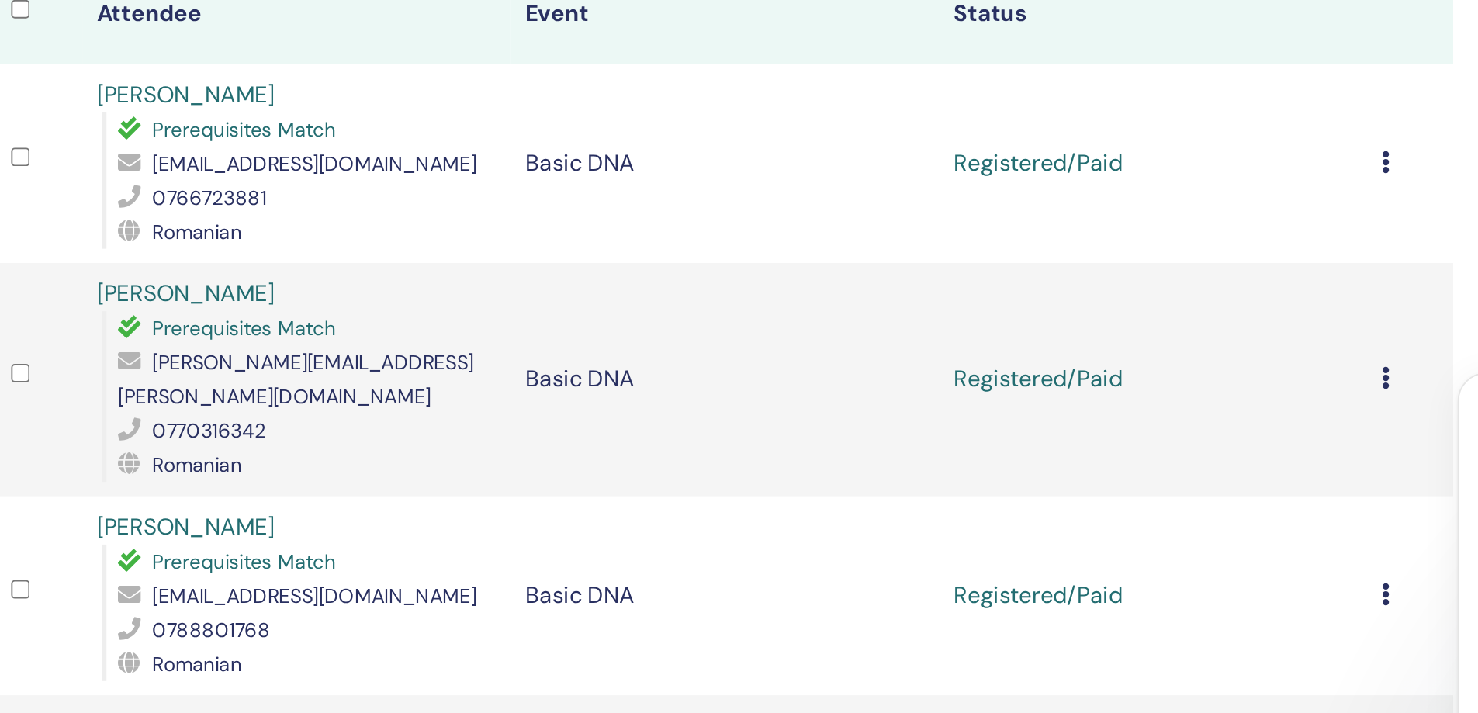
click at [1151, 370] on icon at bounding box center [1152, 376] width 5 height 12
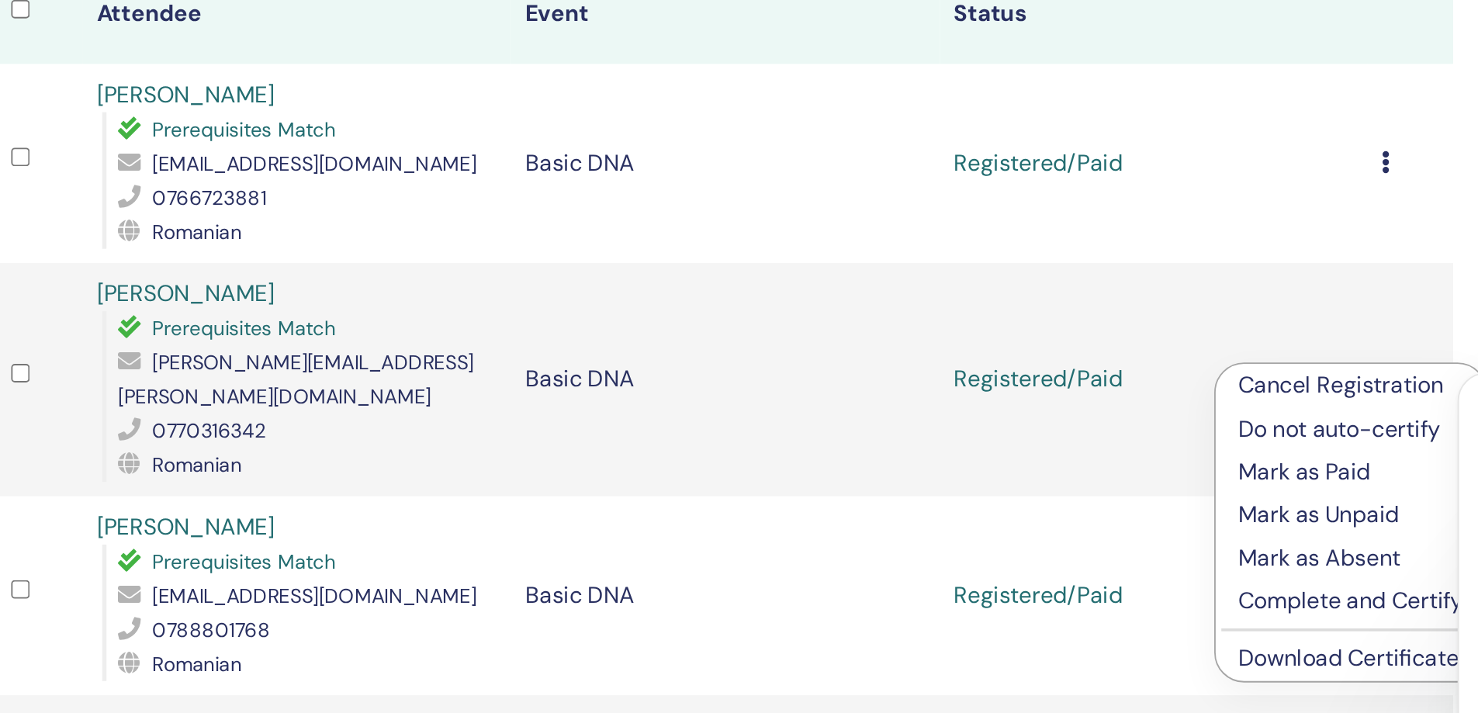
click at [1114, 530] on link "Download Certificate" at bounding box center [1131, 529] width 120 height 16
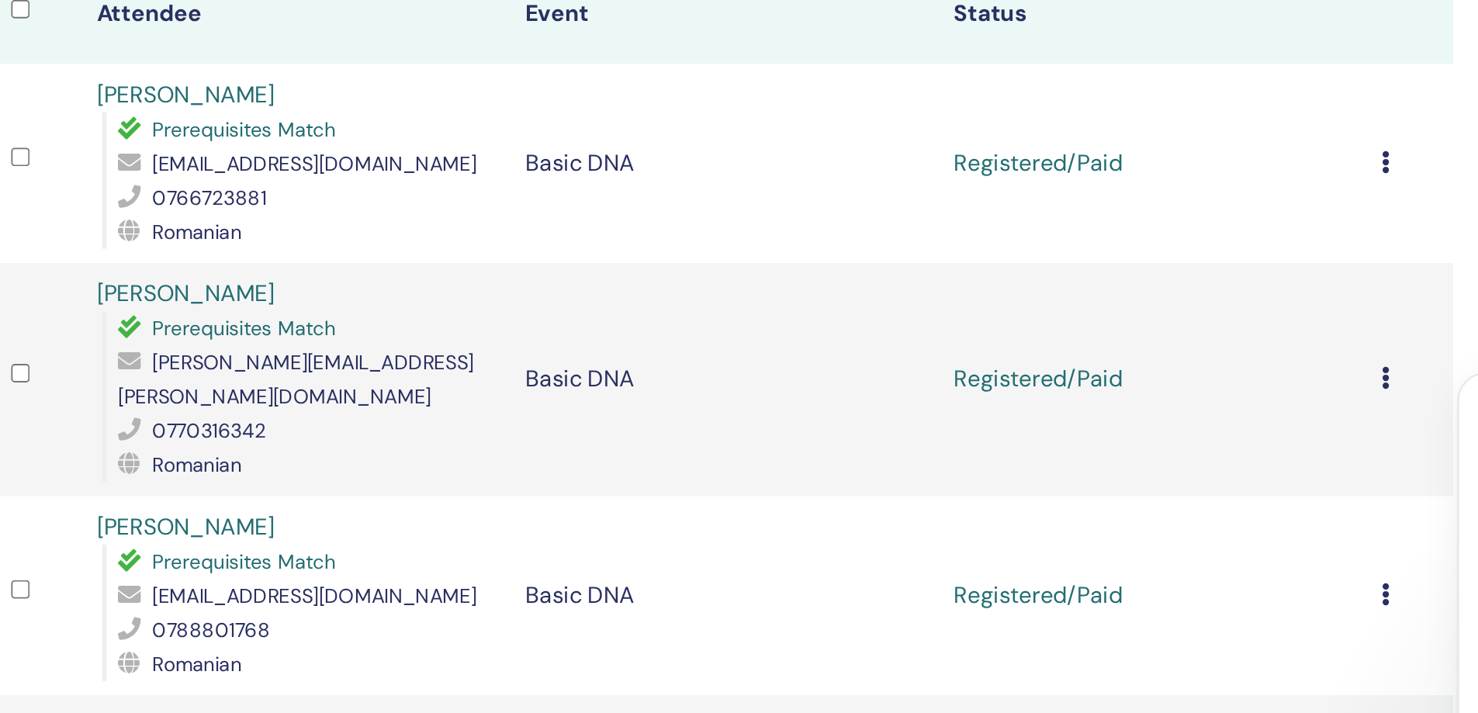
click at [1154, 370] on icon at bounding box center [1152, 376] width 5 height 12
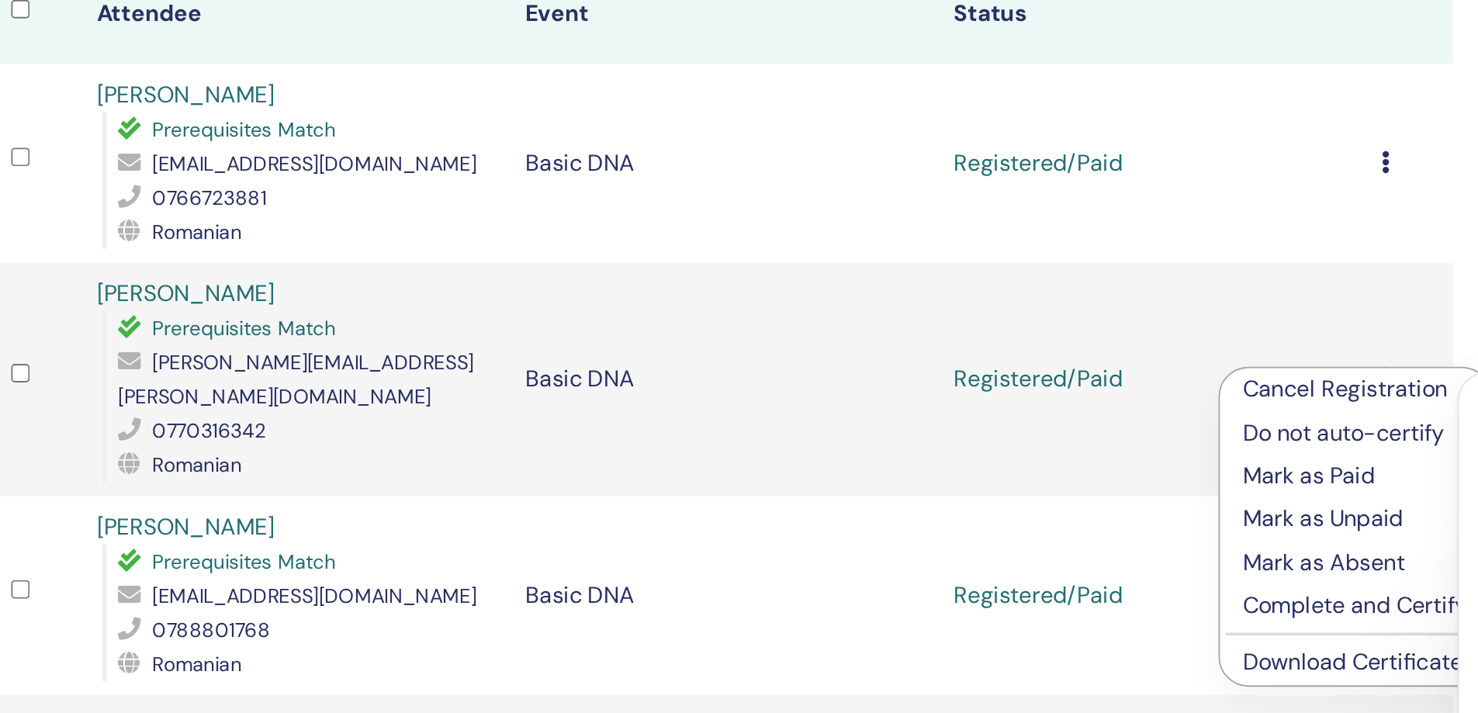
click at [1134, 531] on link "Download Certificate" at bounding box center [1134, 531] width 120 height 16
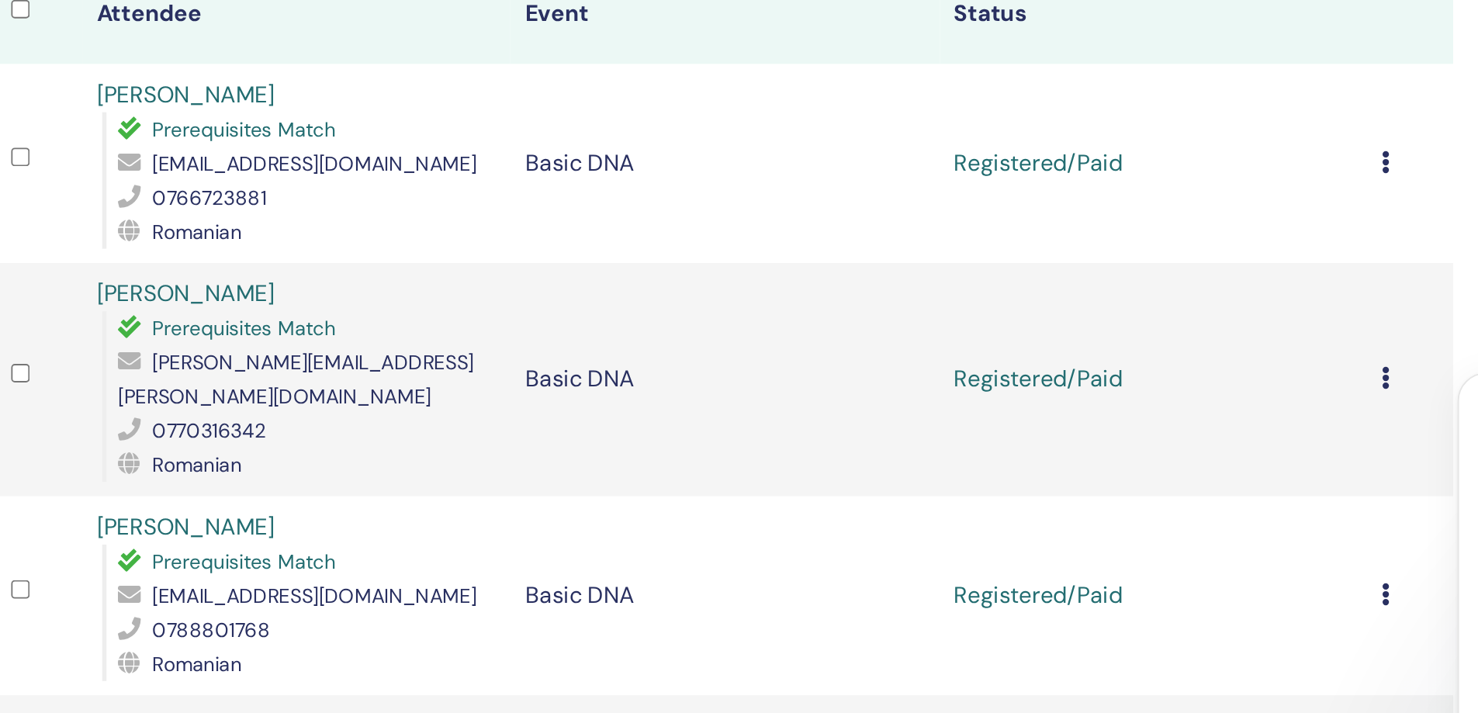
click at [1150, 488] on icon at bounding box center [1152, 494] width 5 height 12
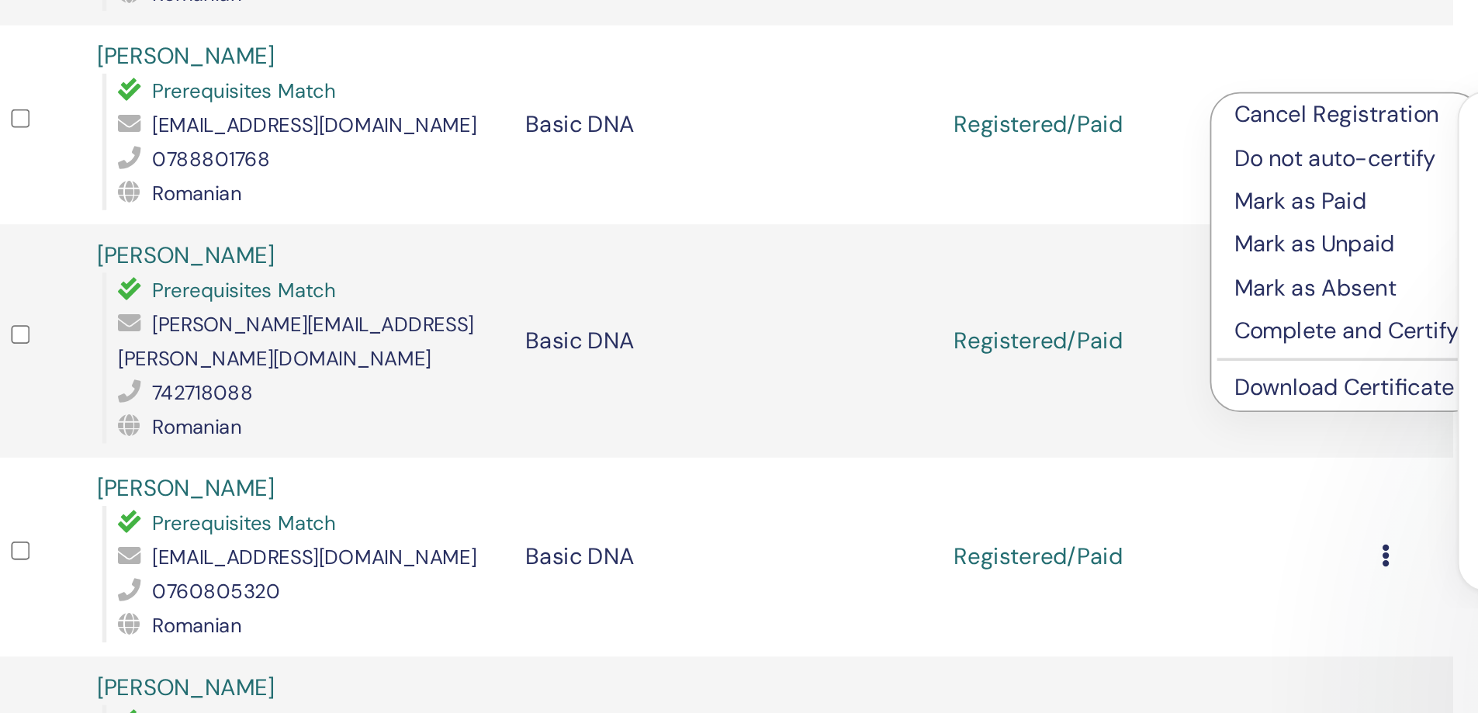
scroll to position [176, 0]
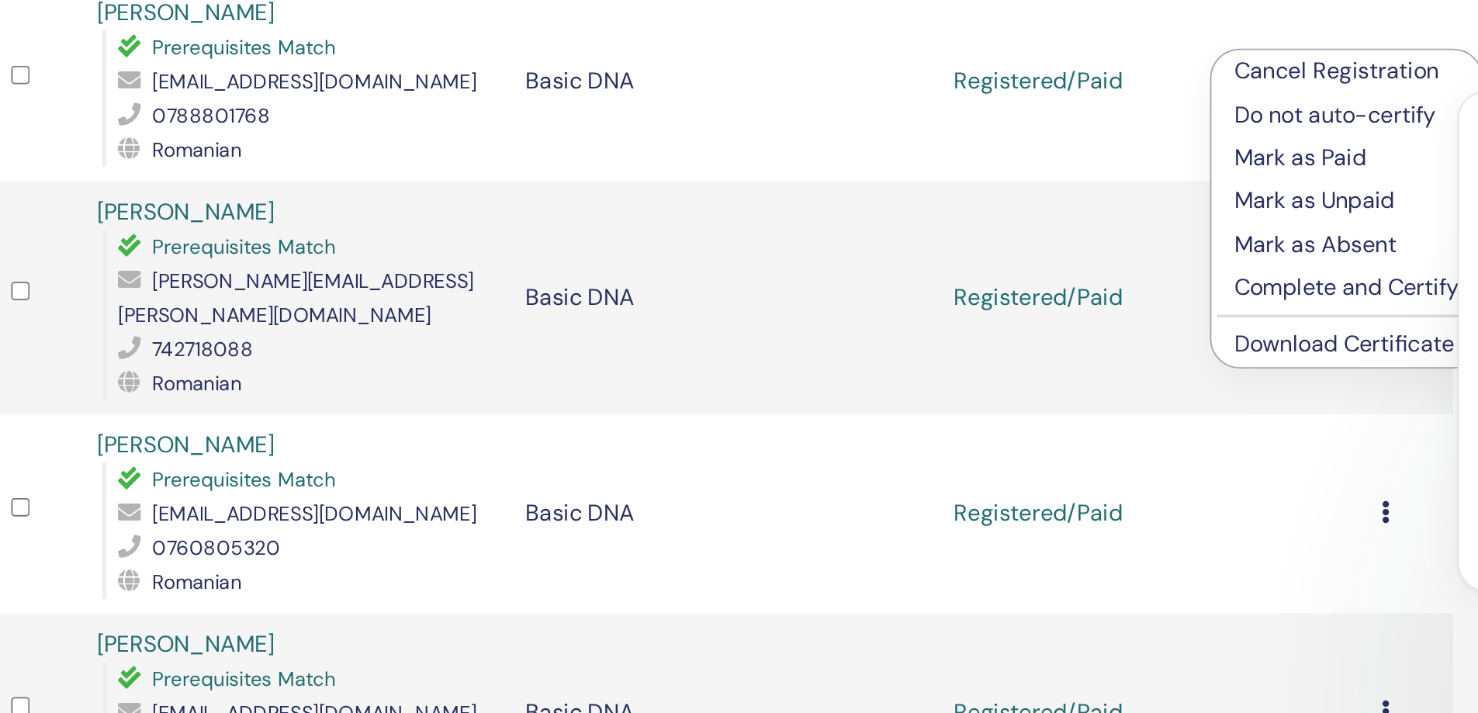
click at [1141, 510] on link "Download Certificate" at bounding box center [1129, 511] width 120 height 16
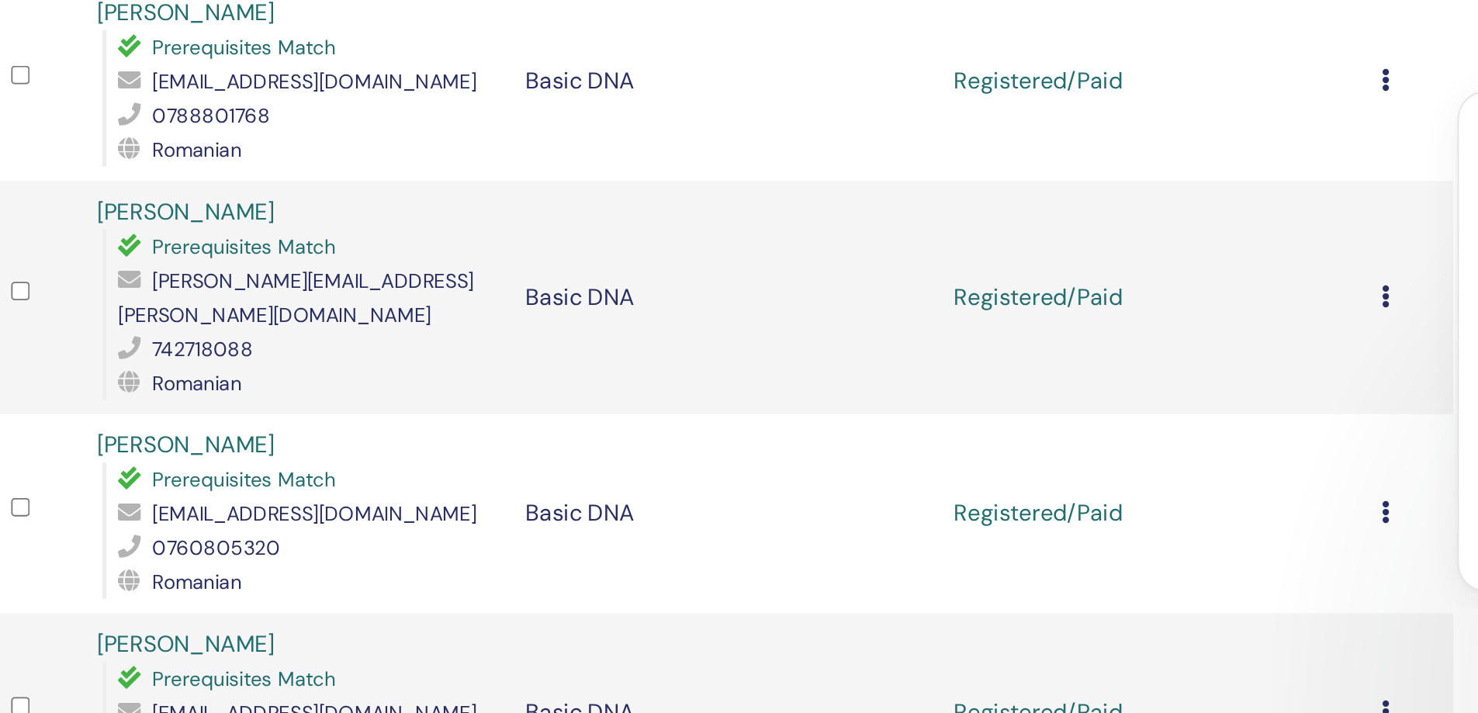
click at [1151, 597] on icon at bounding box center [1152, 603] width 5 height 12
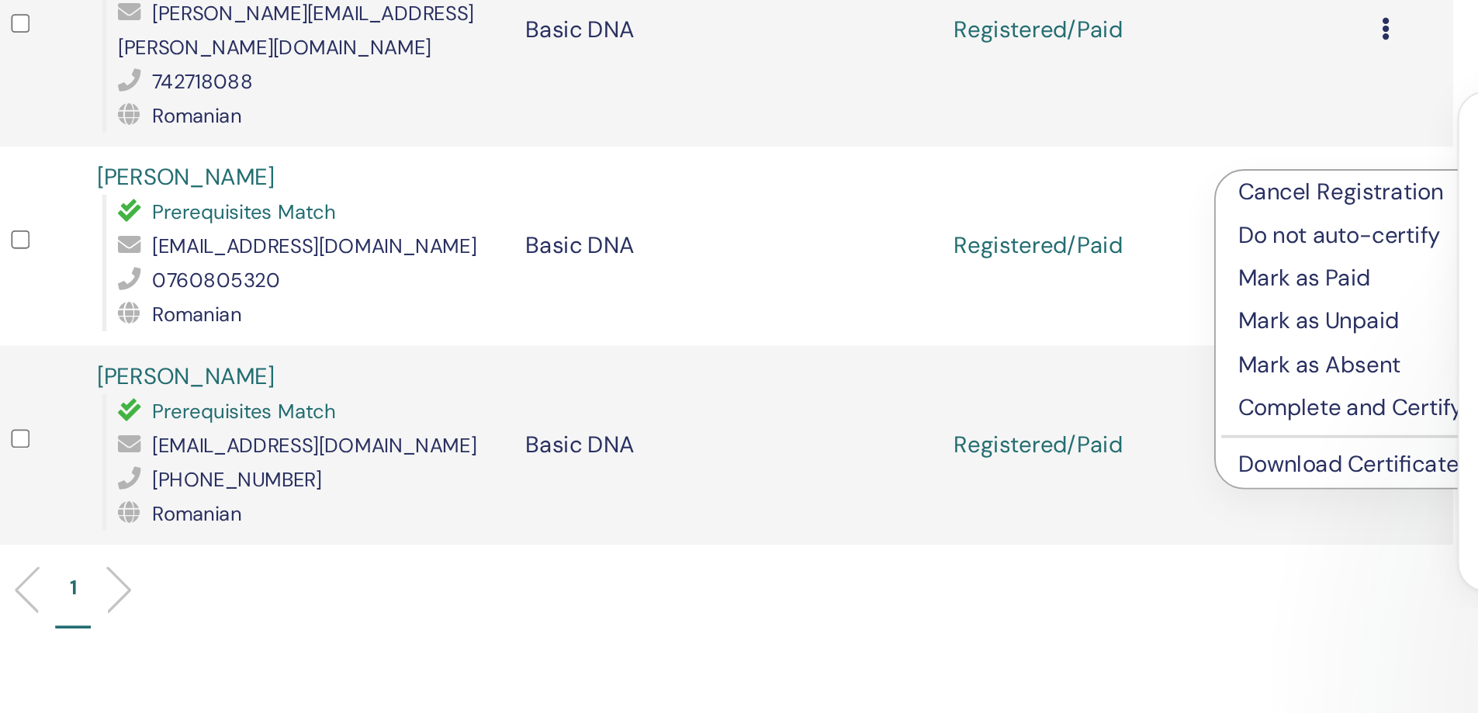
scroll to position [338, 0]
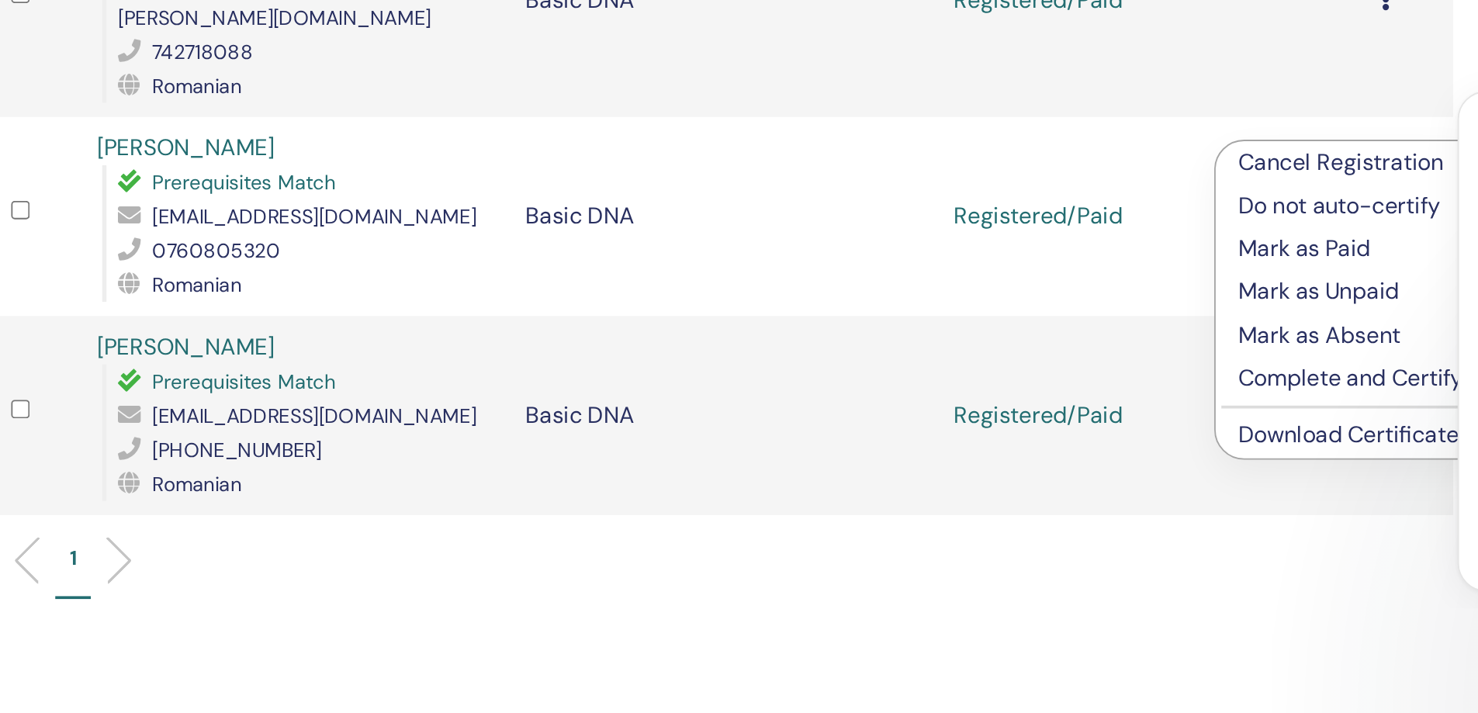
click at [1133, 563] on link "Download Certificate" at bounding box center [1131, 560] width 120 height 16
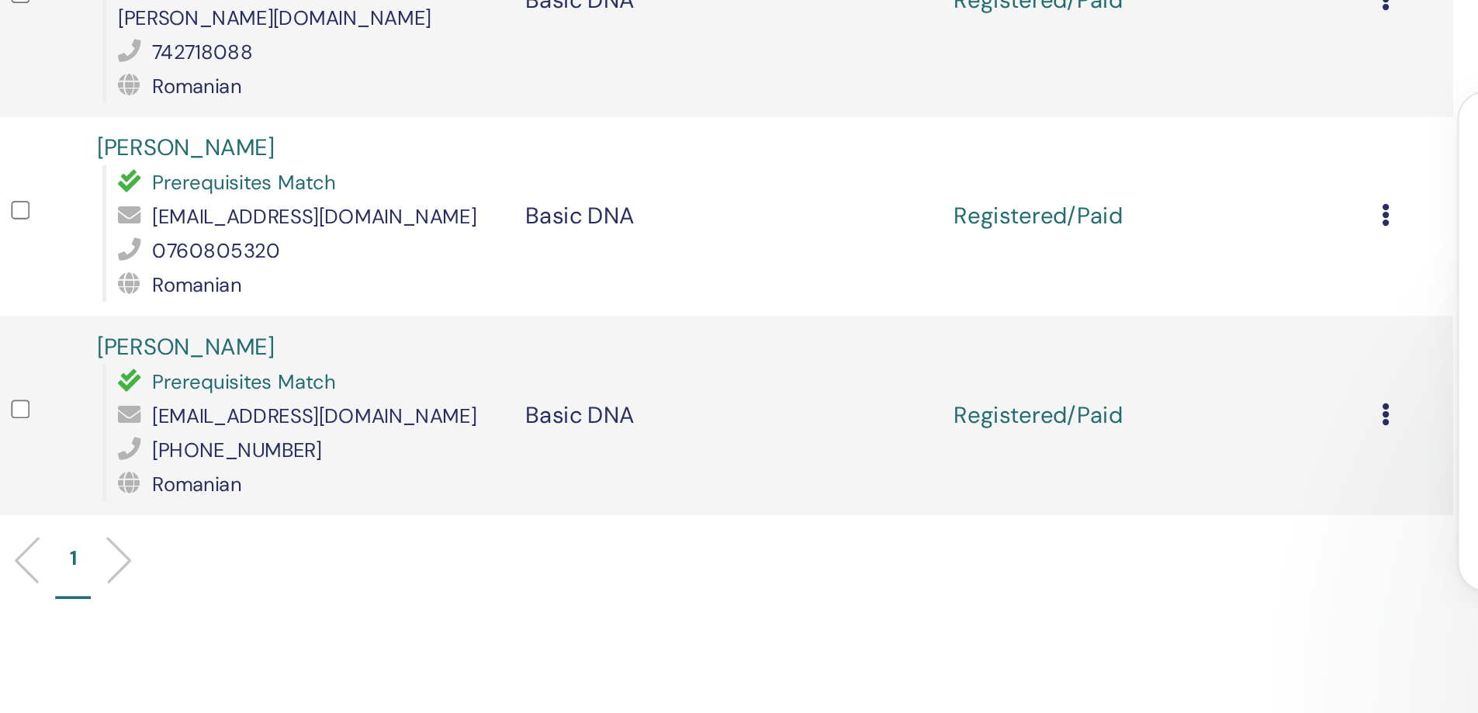
click at [1153, 543] on icon at bounding box center [1152, 549] width 5 height 12
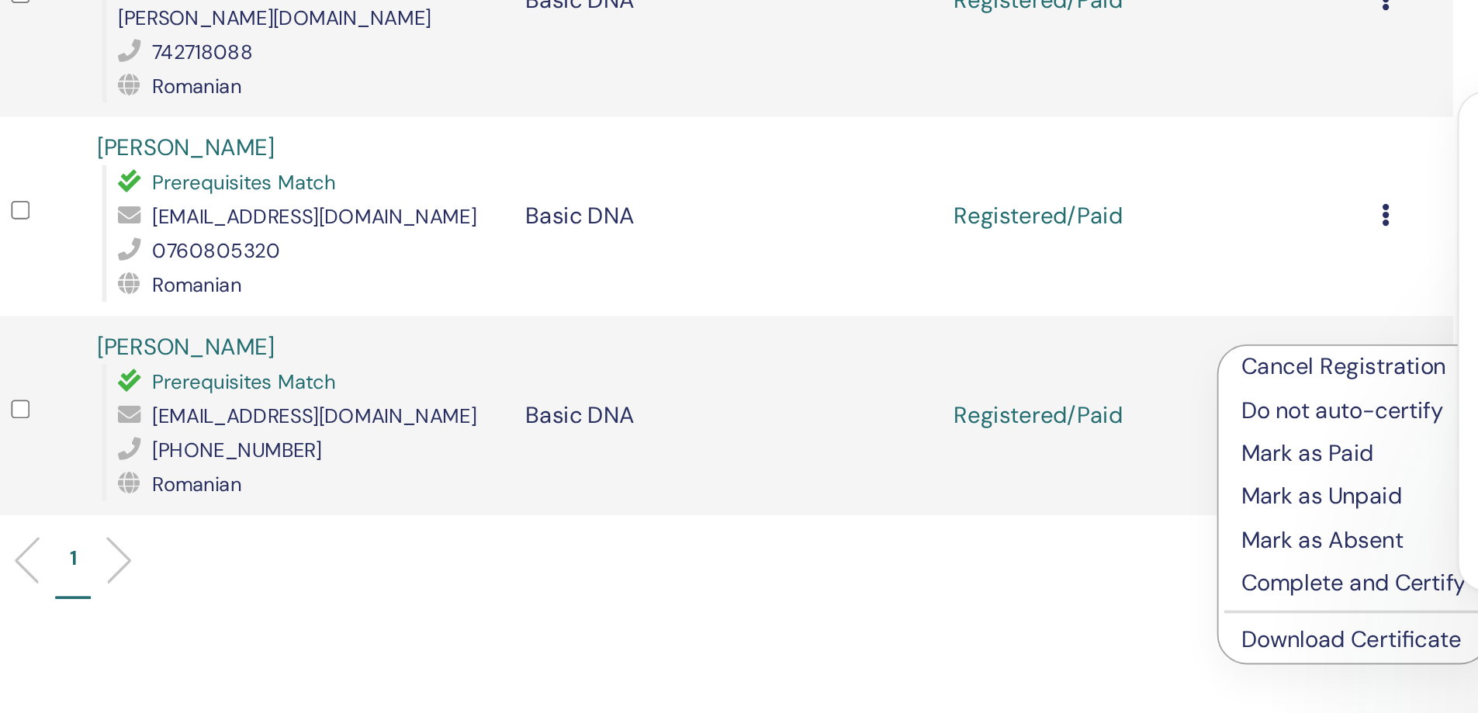
click at [1130, 673] on link "Download Certificate" at bounding box center [1133, 672] width 120 height 16
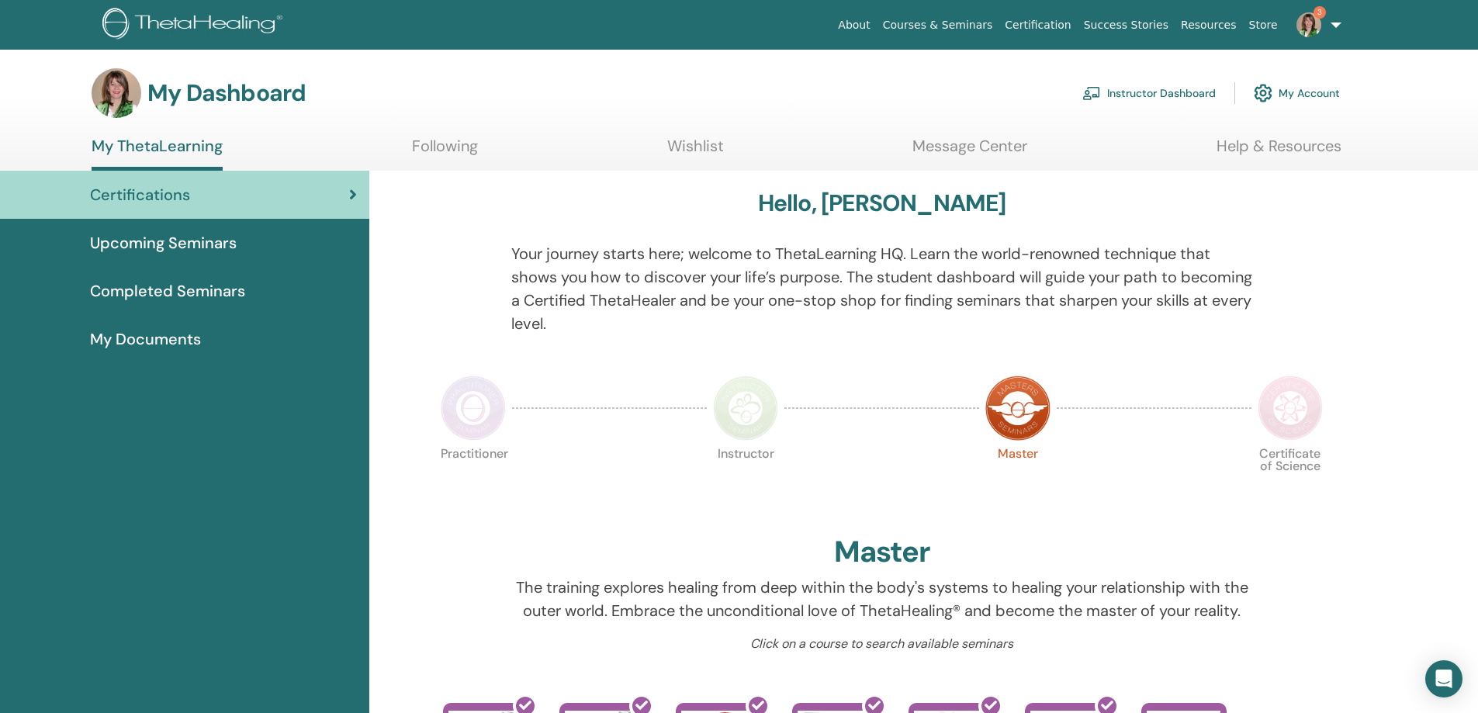
click at [1141, 89] on link "Instructor Dashboard" at bounding box center [1148, 93] width 133 height 34
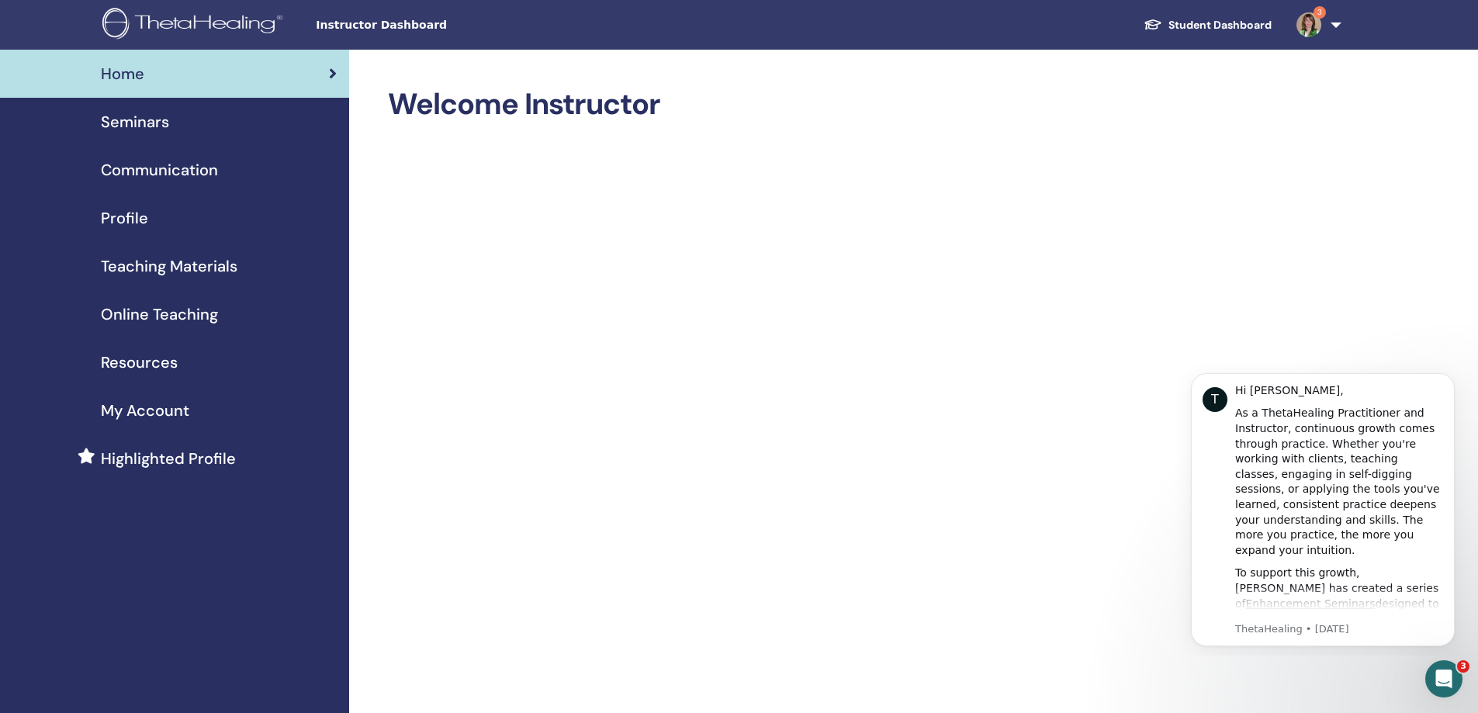
click at [151, 122] on span "Seminars" at bounding box center [135, 121] width 68 height 23
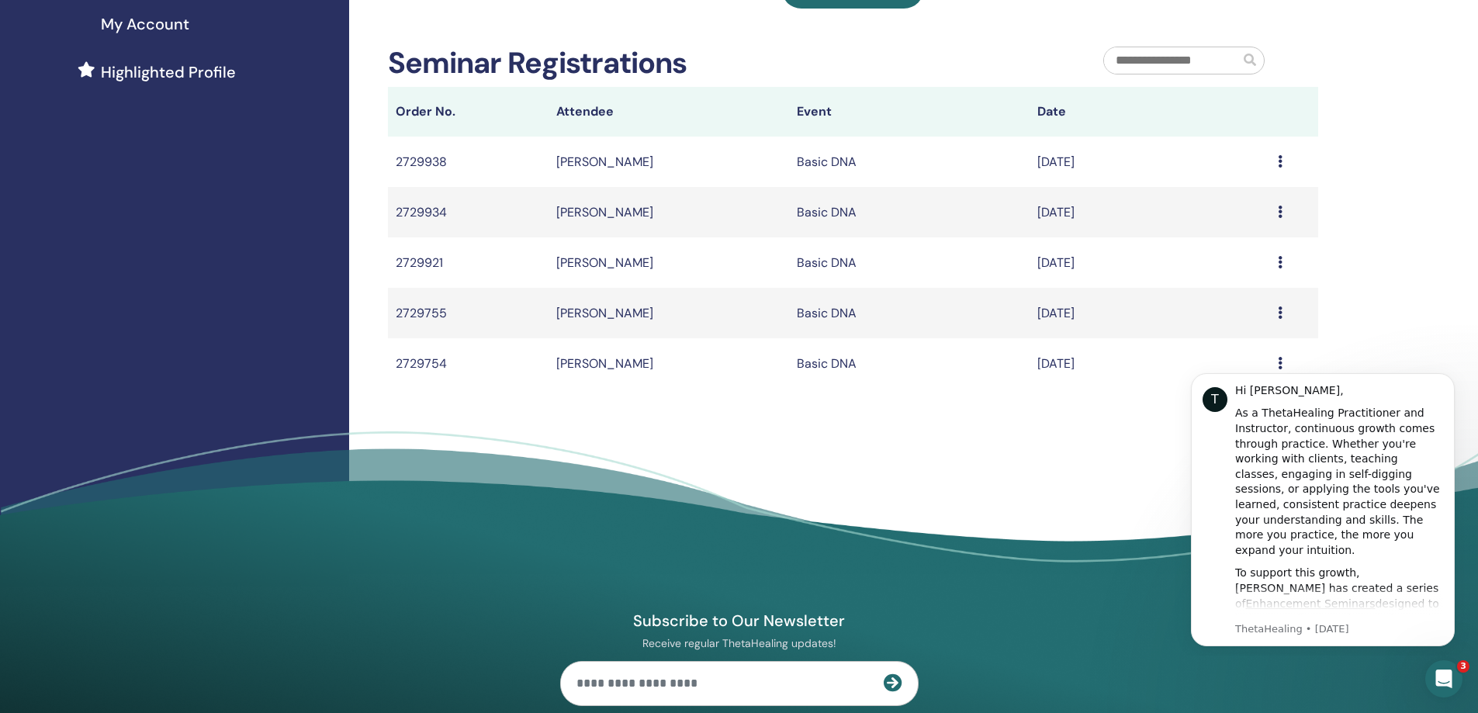
scroll to position [412, 0]
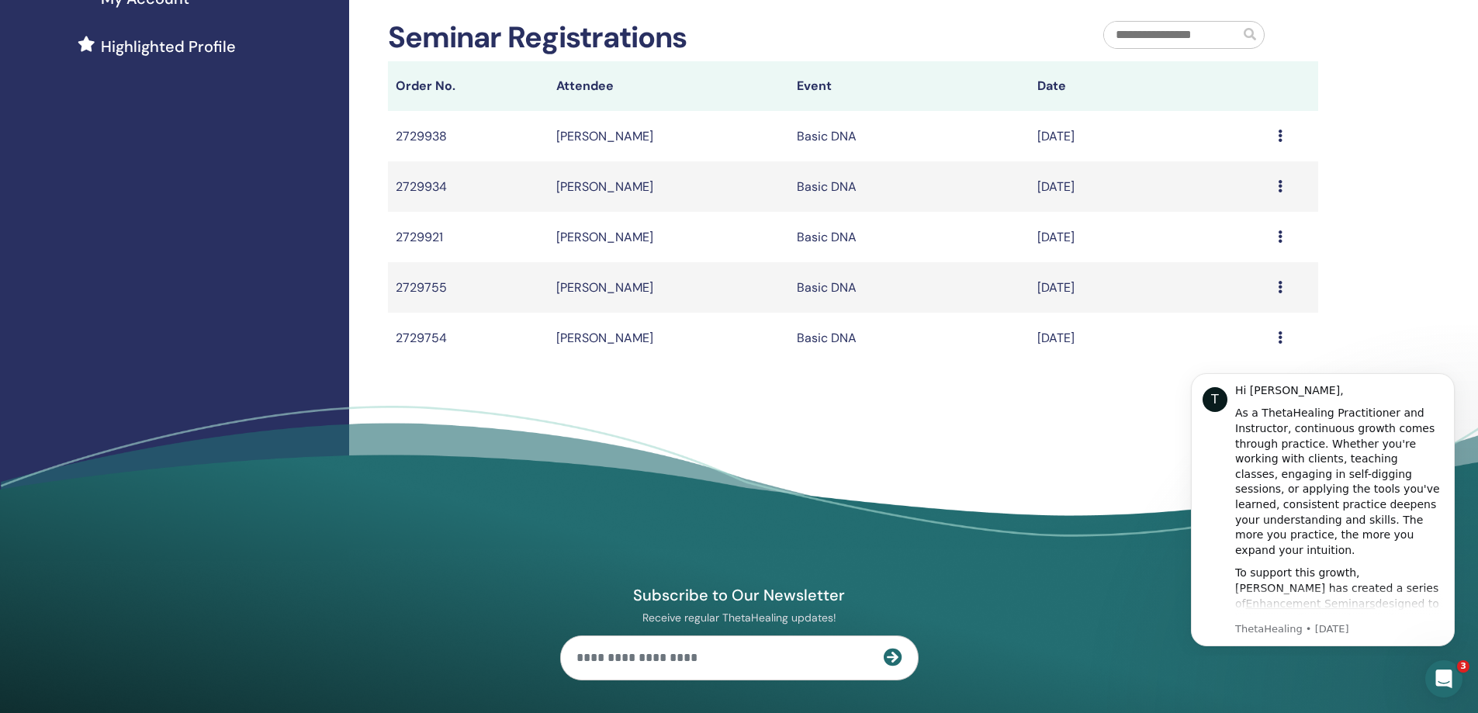
click at [1278, 281] on icon at bounding box center [1280, 287] width 5 height 12
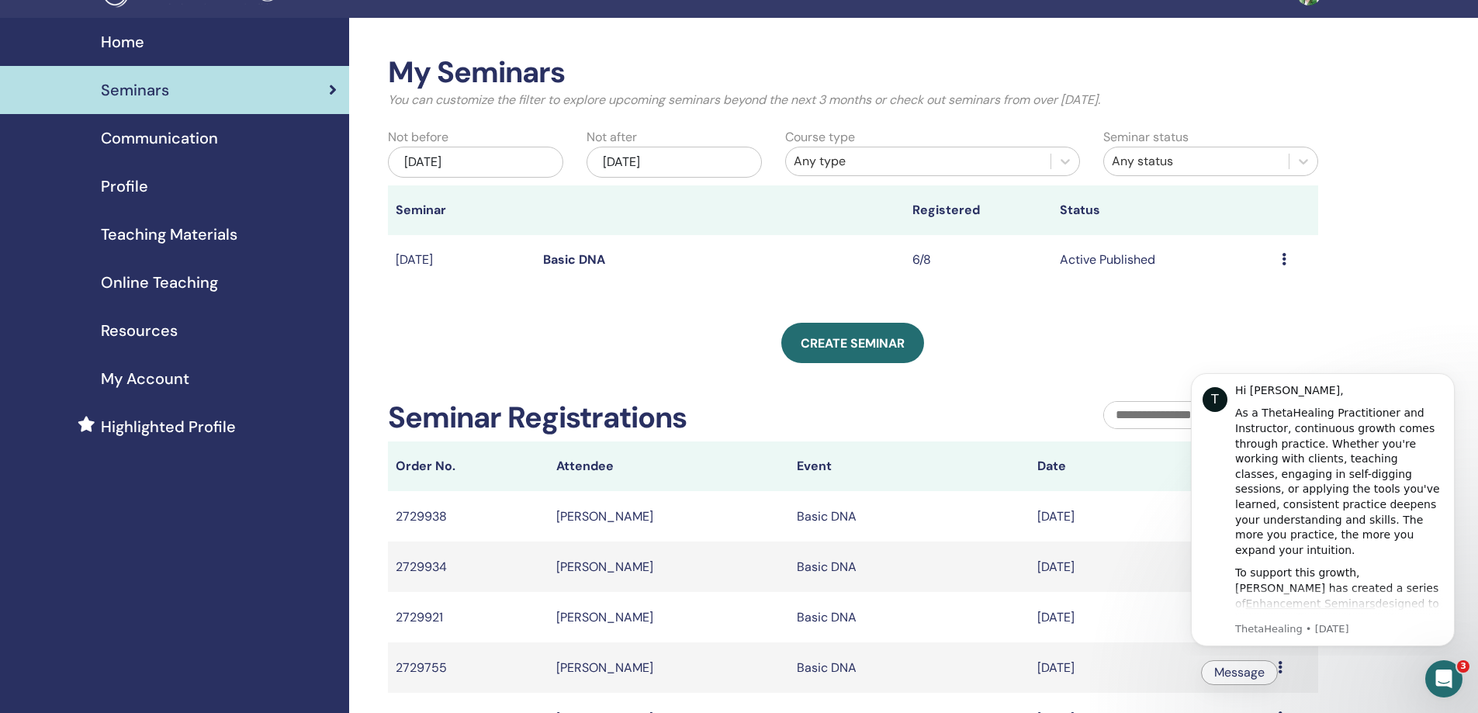
scroll to position [21, 0]
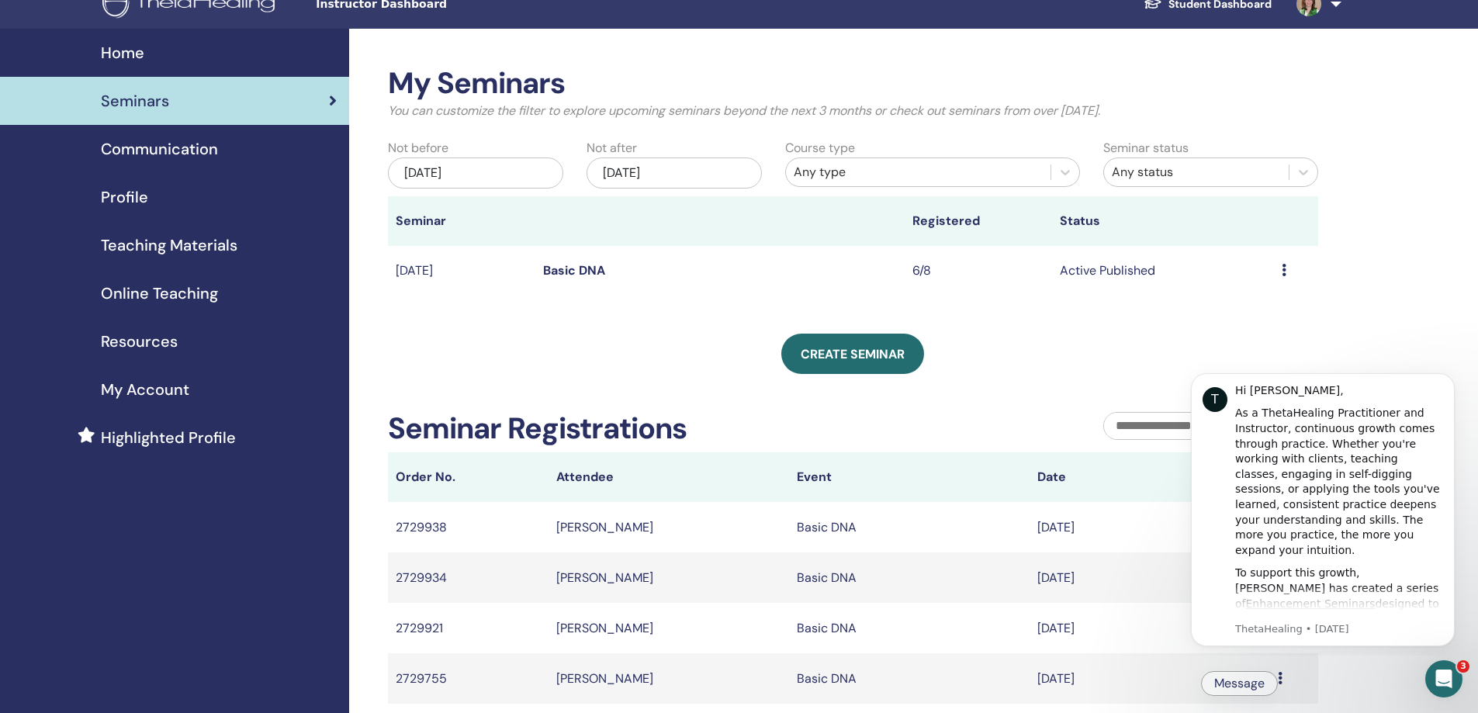
click at [1286, 270] on div "Preview Edit Attendees Cancel" at bounding box center [1296, 270] width 29 height 19
click at [1262, 336] on link "Attendees" at bounding box center [1242, 329] width 59 height 16
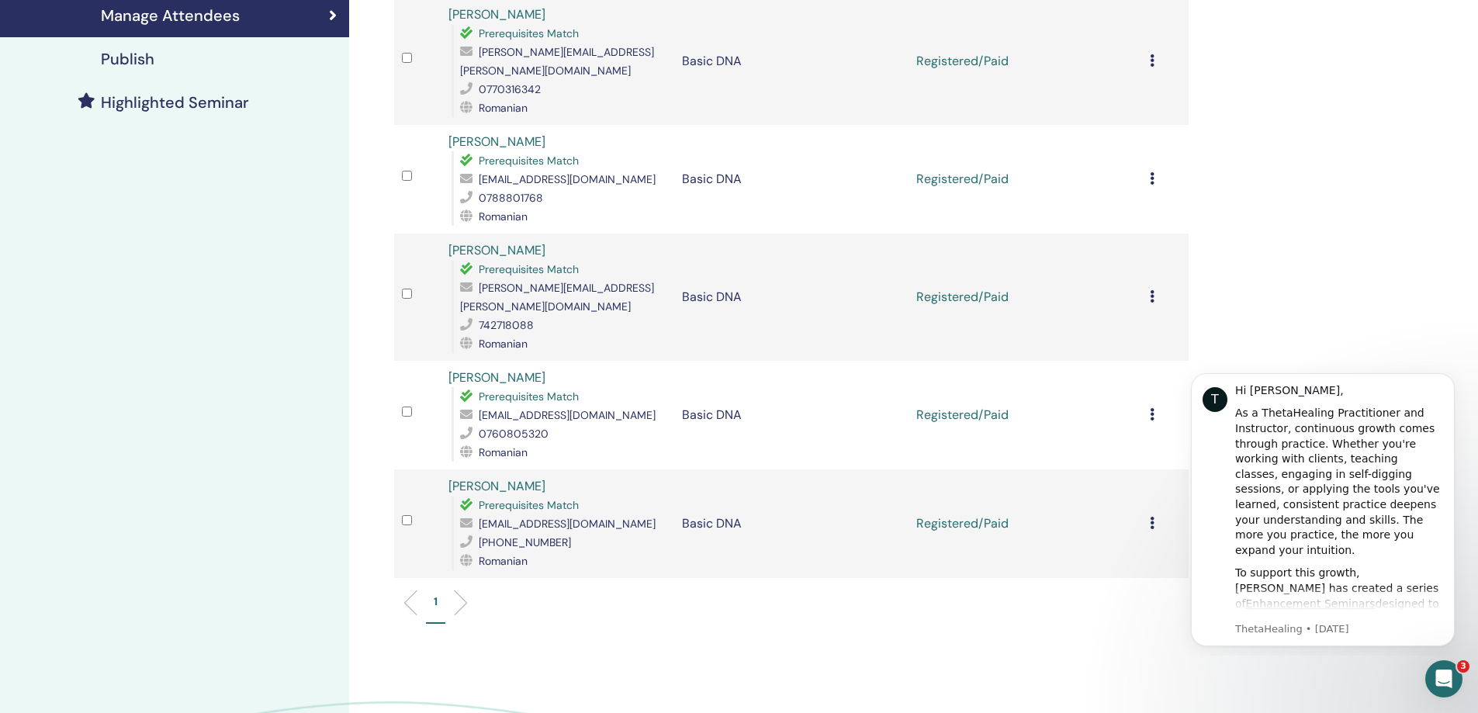
scroll to position [379, 0]
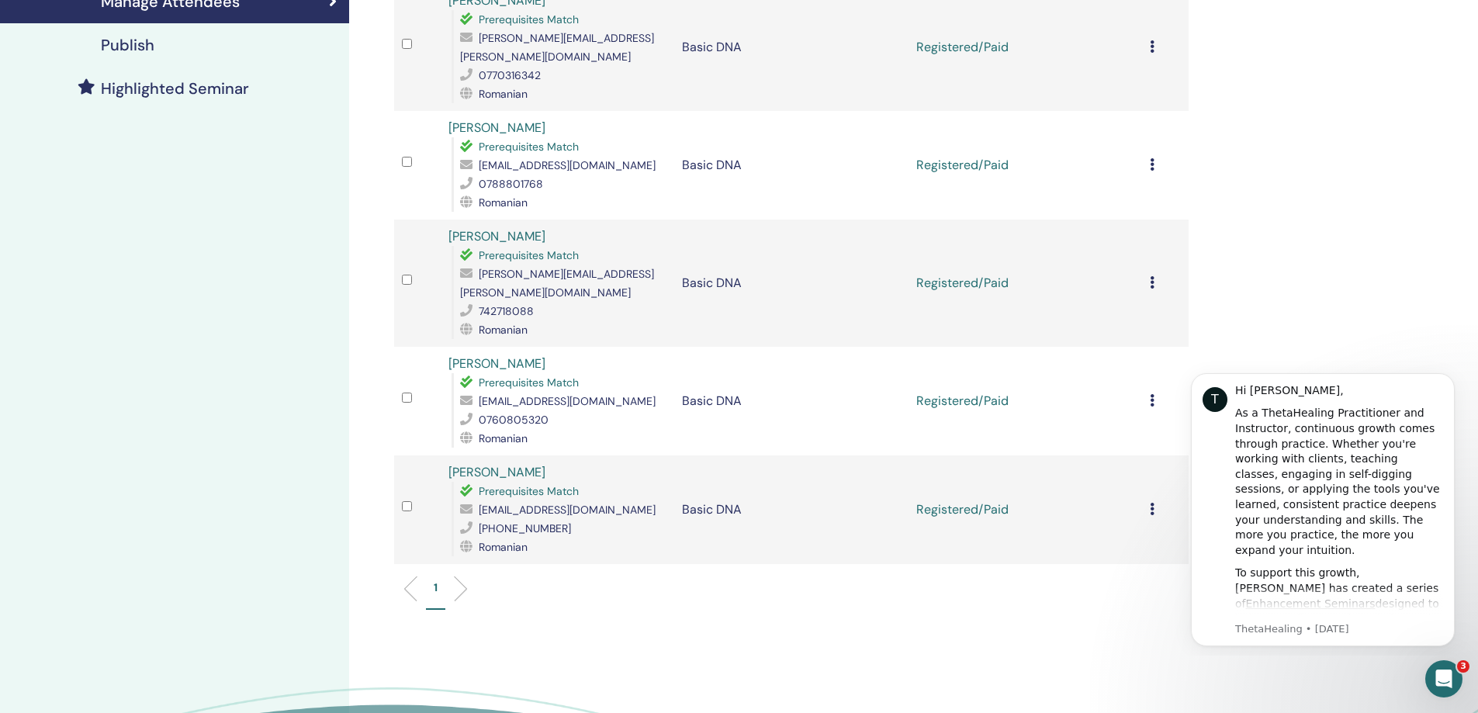
click at [1158, 274] on div "Cancel Registration Do not auto-certify Mark as Paid Mark as Unpaid Mark as Abs…" at bounding box center [1165, 283] width 31 height 19
click at [1139, 410] on link "Download Certificate" at bounding box center [1138, 409] width 120 height 16
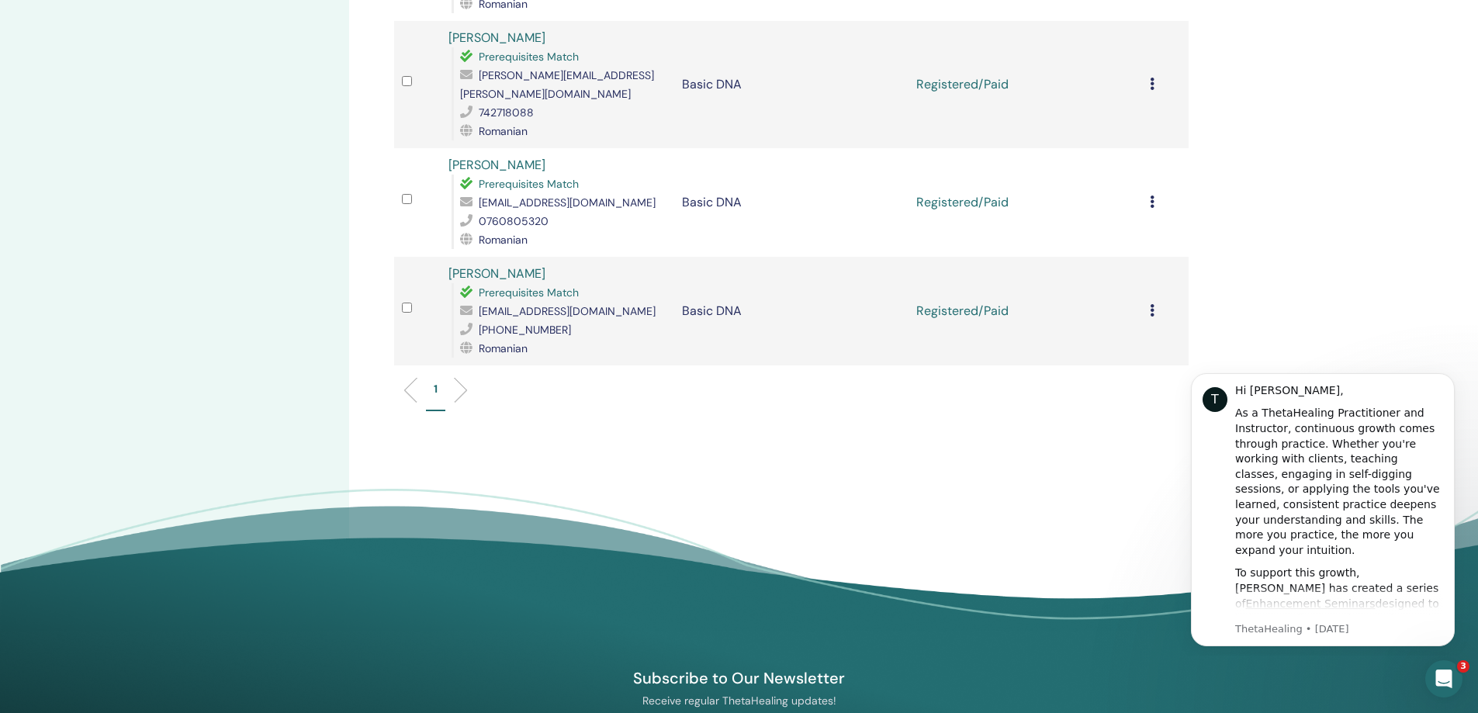
scroll to position [0, 0]
